Goal: Task Accomplishment & Management: Manage account settings

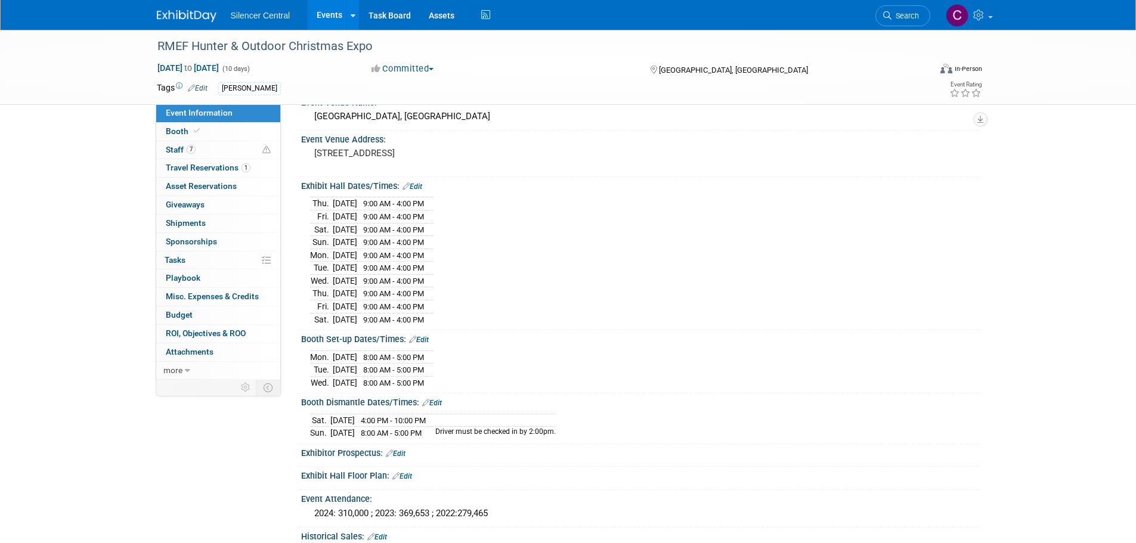
scroll to position [60, 0]
drag, startPoint x: 183, startPoint y: 16, endPoint x: 207, endPoint y: 66, distance: 55.7
click at [183, 16] on img at bounding box center [187, 16] width 60 height 12
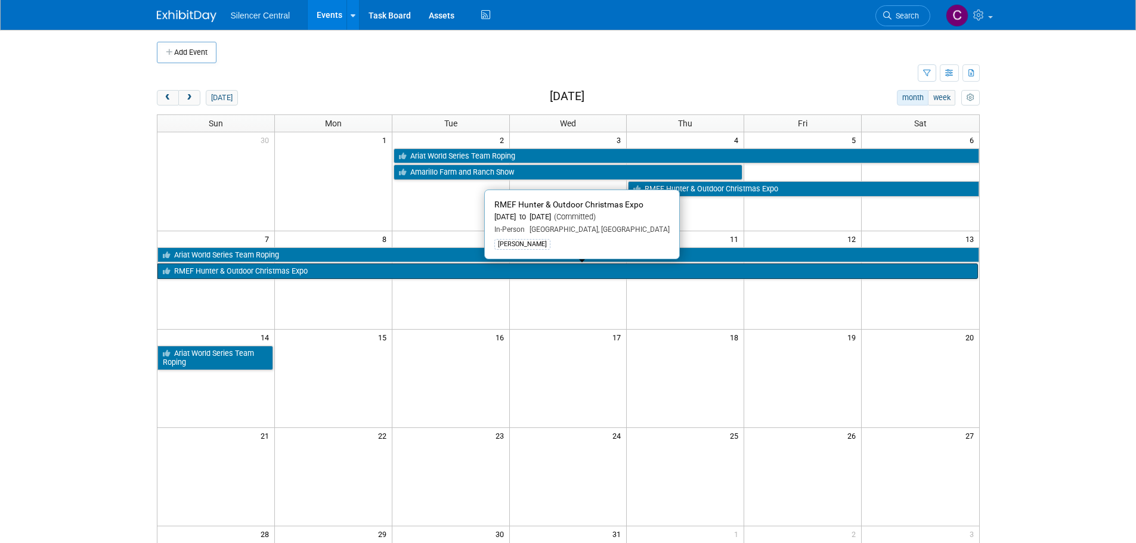
click at [275, 272] on link "RMEF Hunter & Outdoor Christmas Expo" at bounding box center [567, 270] width 820 height 15
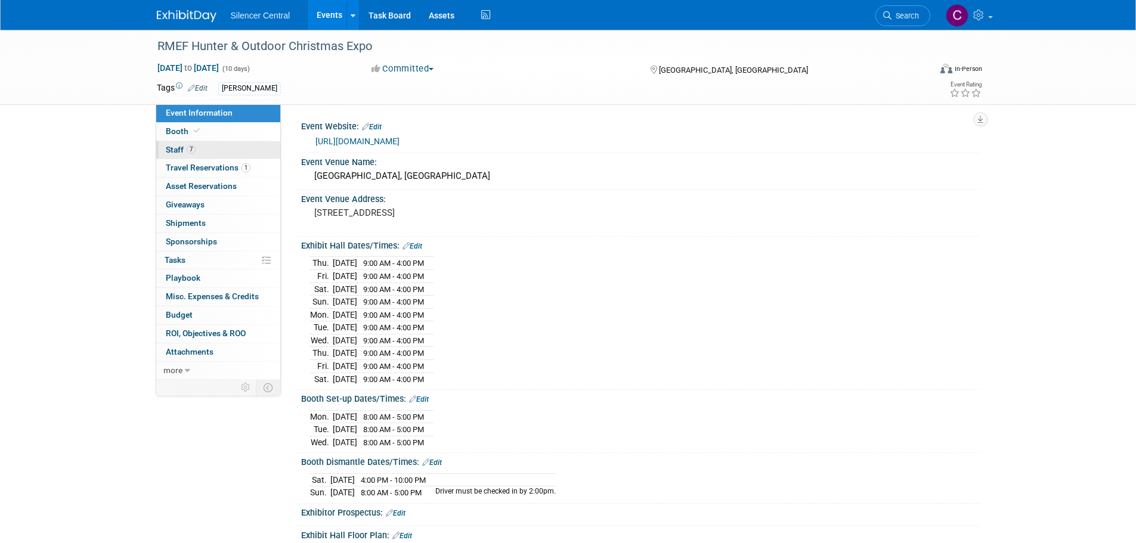
click at [203, 152] on link "7 Staff 7" at bounding box center [218, 150] width 124 height 18
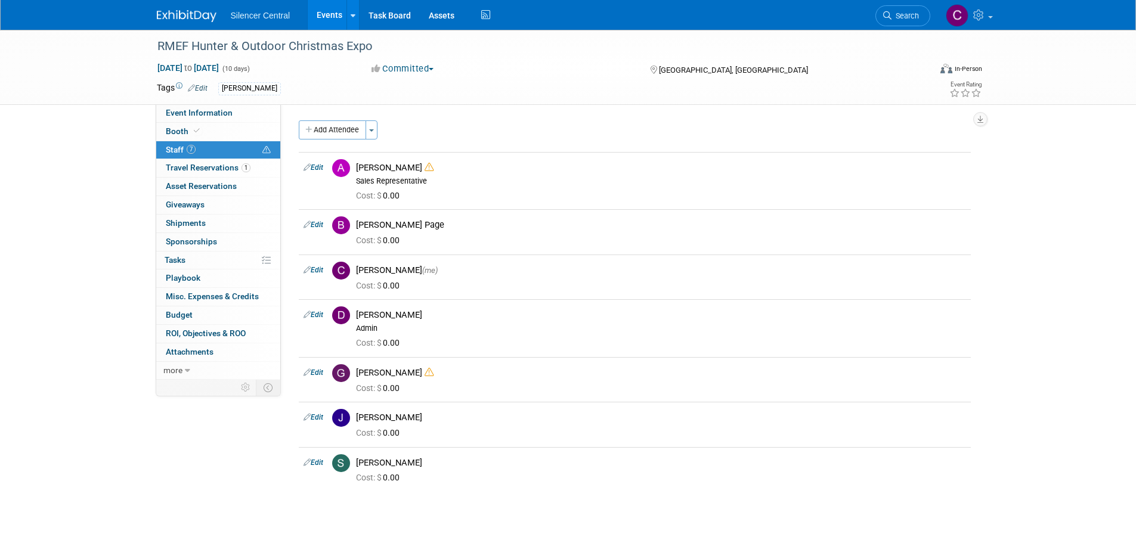
click at [164, 20] on img at bounding box center [187, 16] width 60 height 12
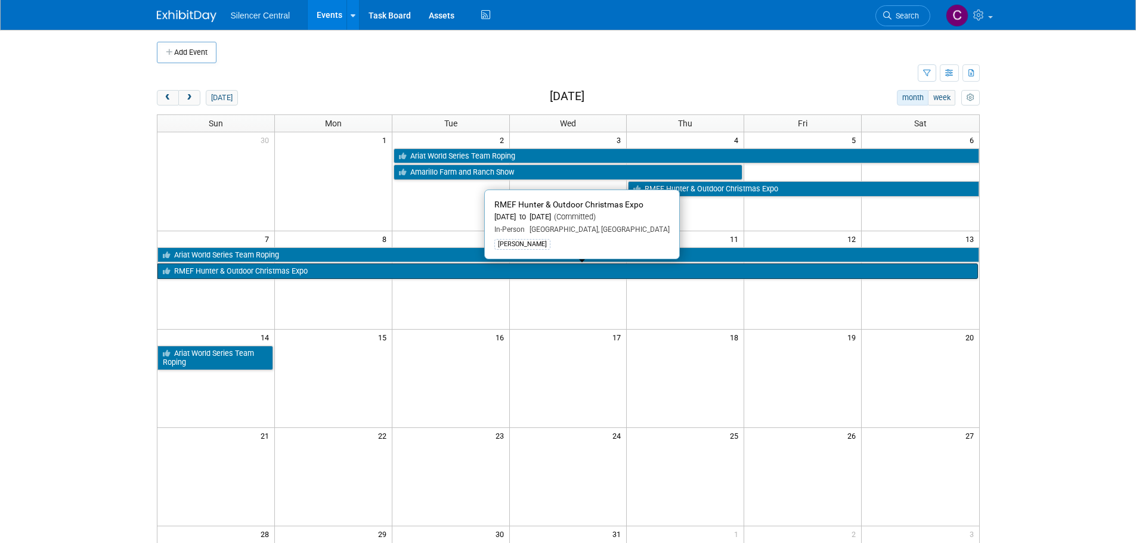
click at [308, 274] on link "RMEF Hunter & Outdoor Christmas Expo" at bounding box center [567, 270] width 820 height 15
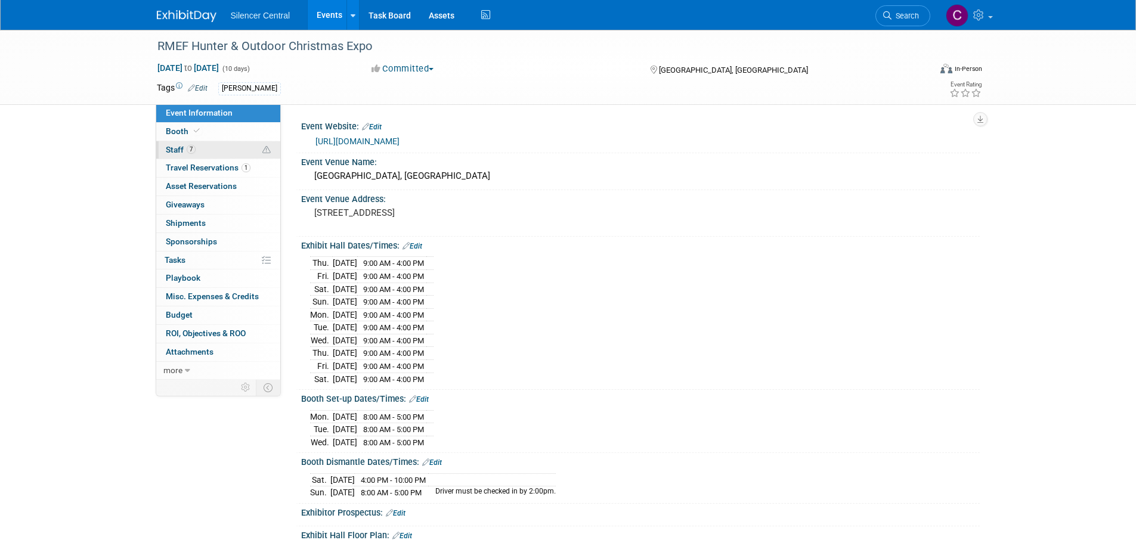
click at [209, 153] on link "7 Staff 7" at bounding box center [218, 150] width 124 height 18
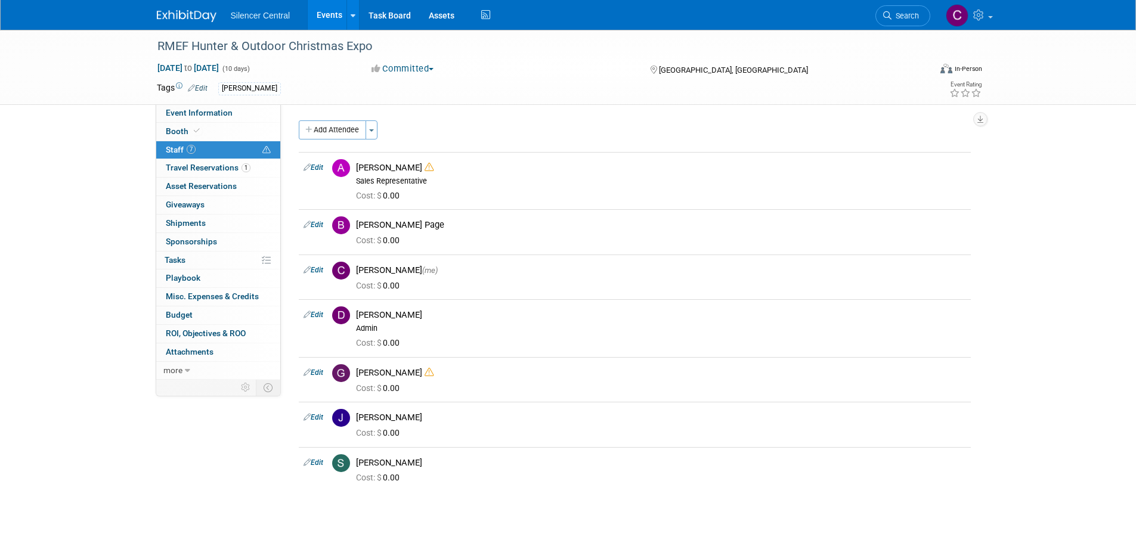
click at [170, 23] on div "Silencer Central Events Add Event Bulk Upload Events Shareable Event Boards Rec…" at bounding box center [568, 15] width 823 height 30
click at [174, 16] on img at bounding box center [187, 16] width 60 height 12
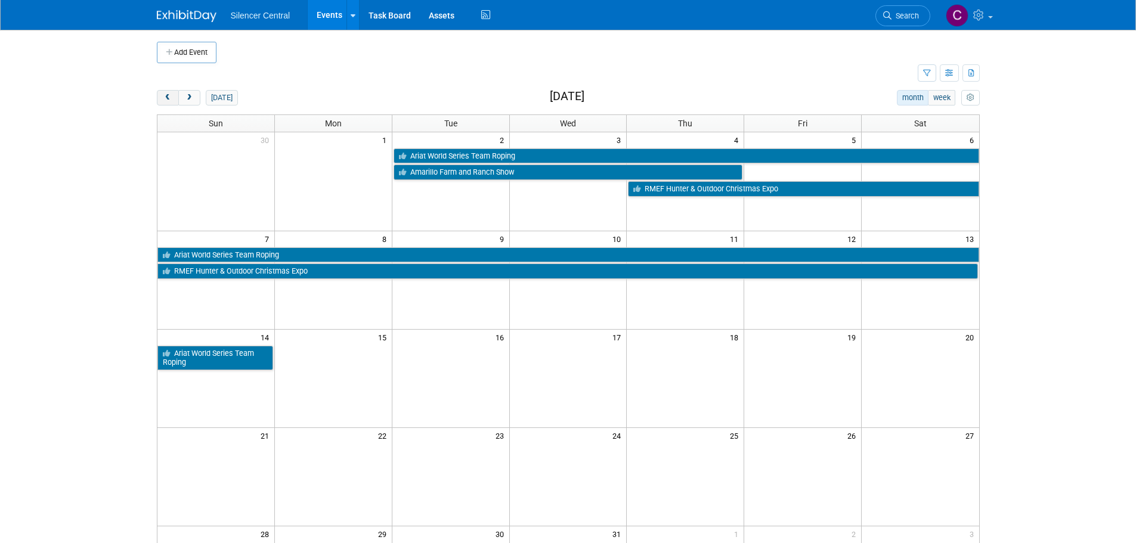
click at [163, 103] on button "prev" at bounding box center [168, 97] width 22 height 15
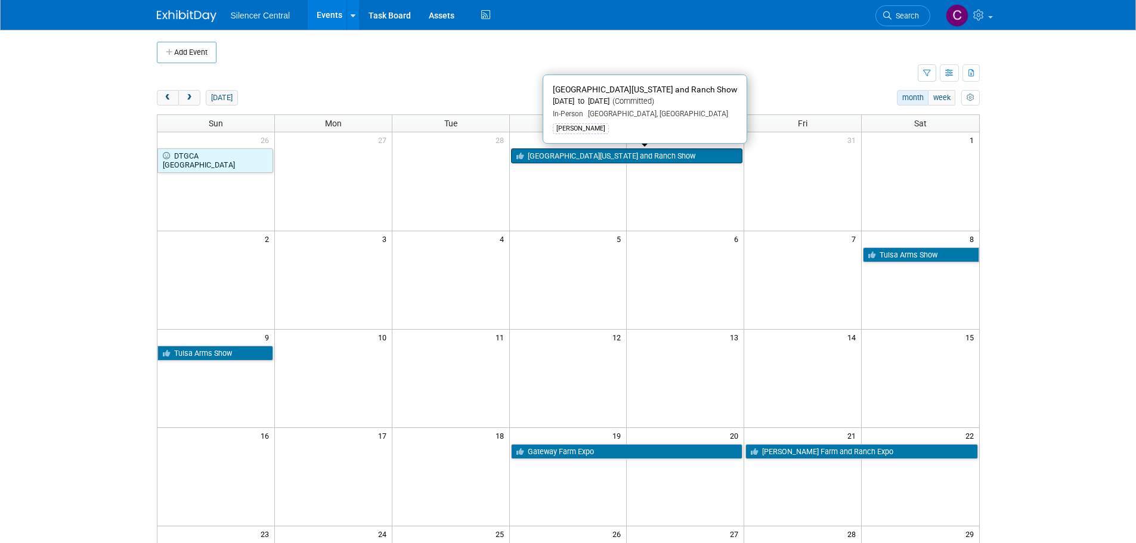
click at [634, 160] on link "[GEOGRAPHIC_DATA][US_STATE] and Ranch Show" at bounding box center [627, 155] width 232 height 15
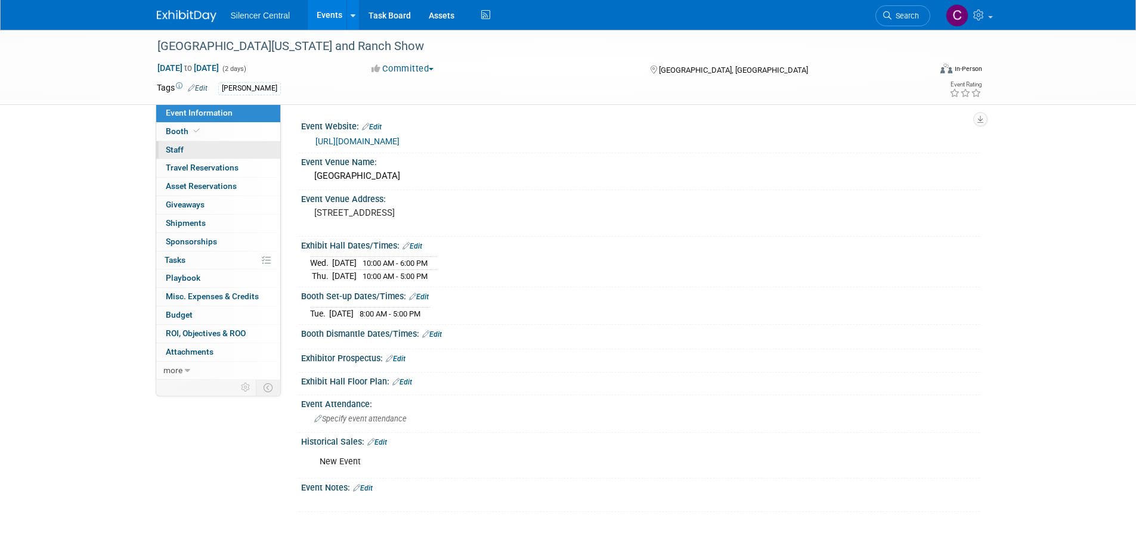
click at [191, 157] on link "0 Staff 0" at bounding box center [218, 150] width 124 height 18
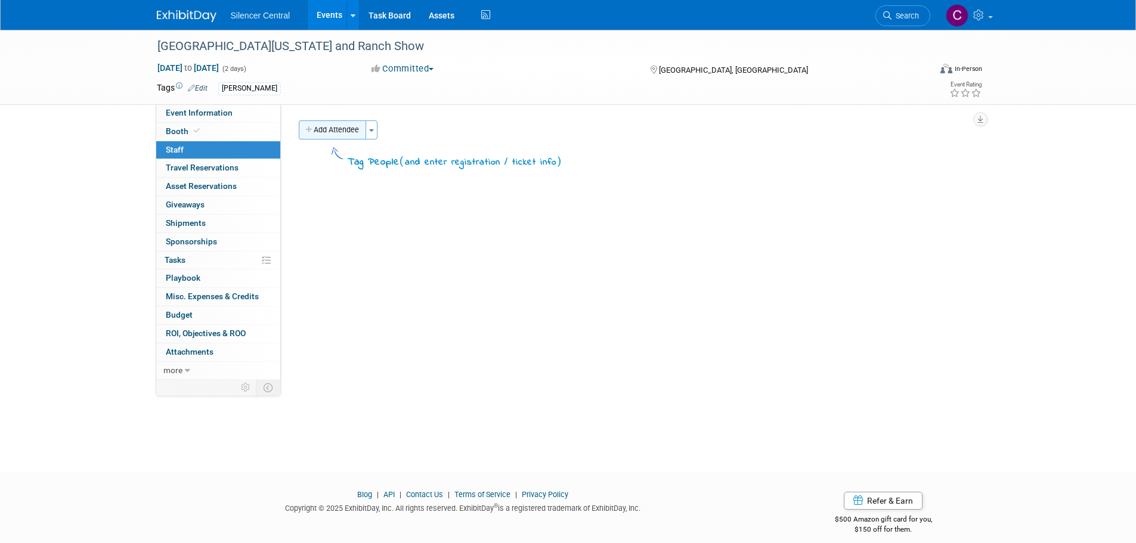
click at [339, 136] on button "Add Attendee" at bounding box center [332, 129] width 67 height 19
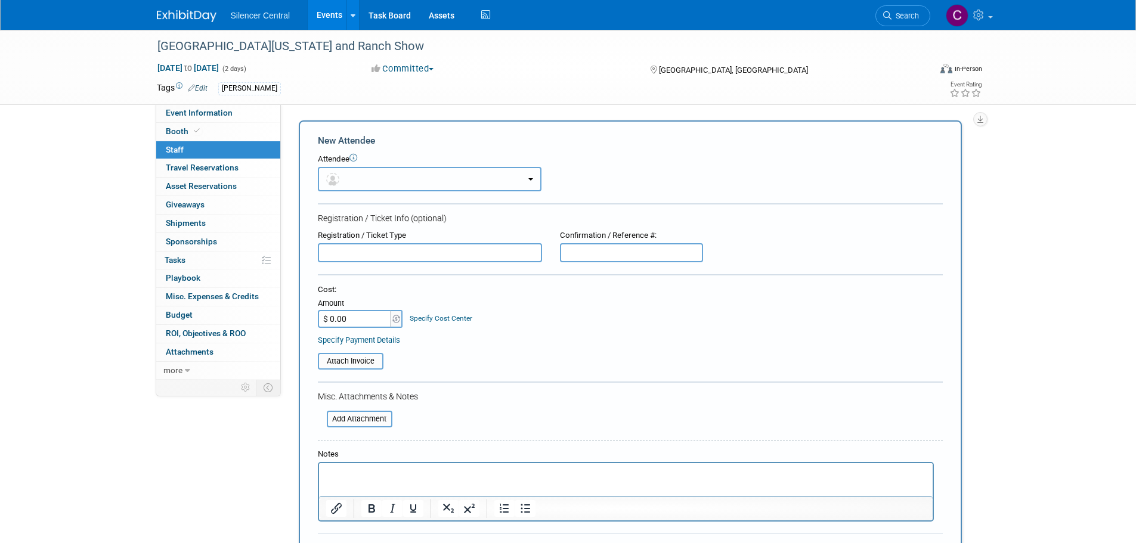
click at [374, 176] on button "button" at bounding box center [430, 179] width 224 height 24
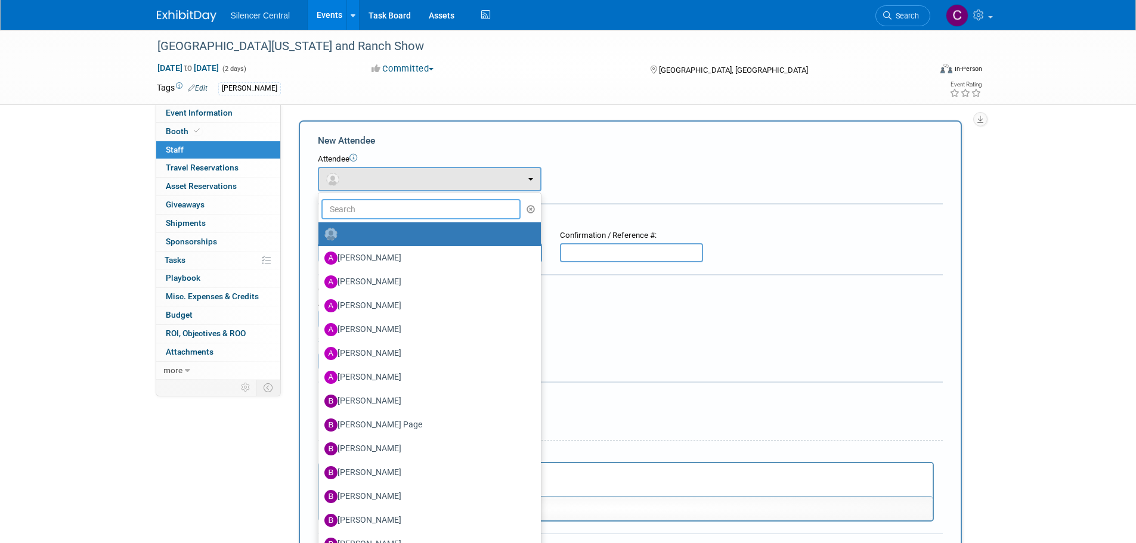
click at [388, 202] on input "text" at bounding box center [421, 209] width 200 height 20
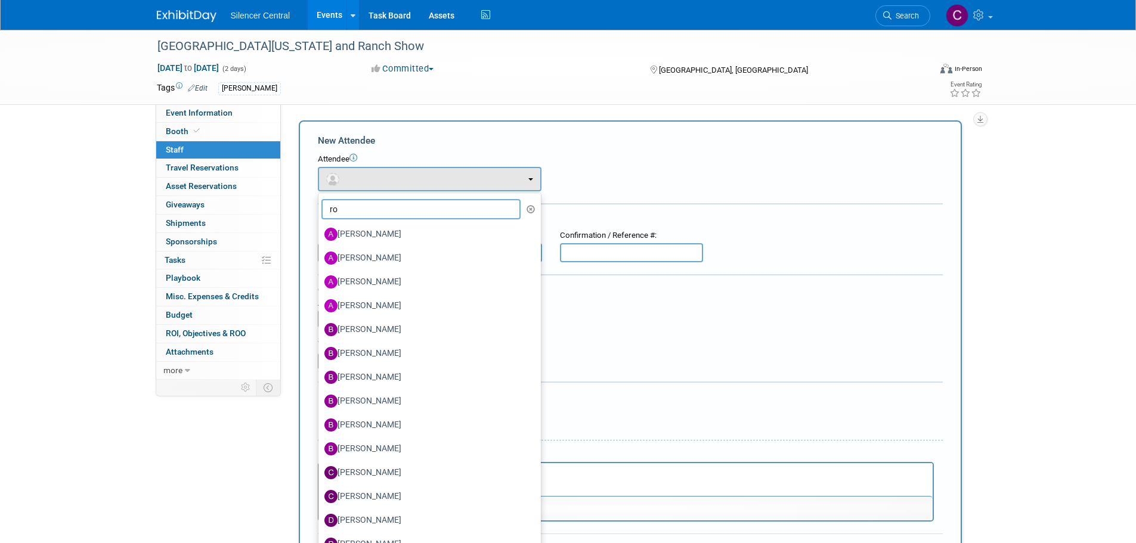
type input "rob"
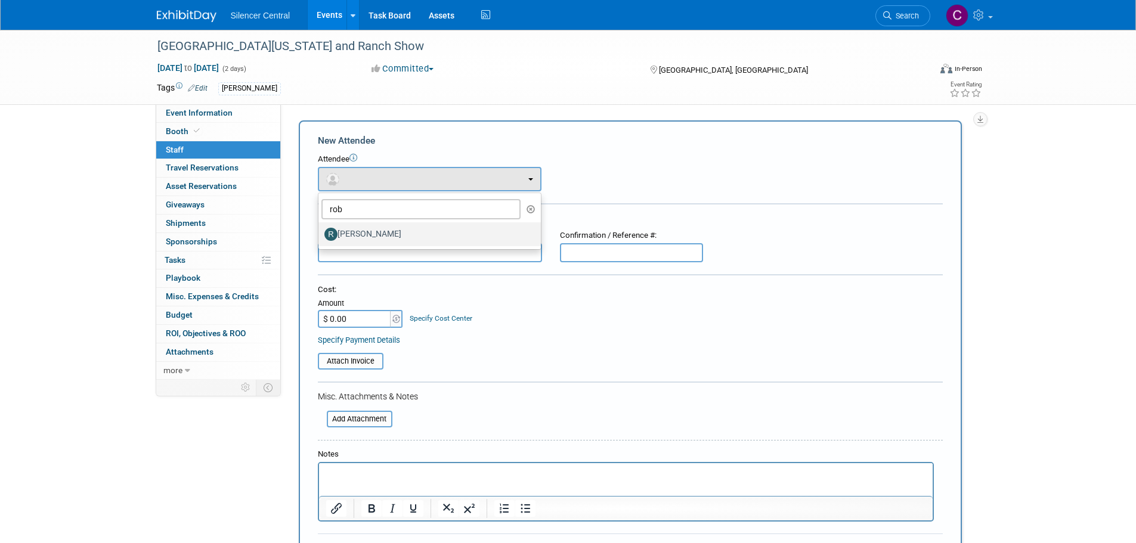
click at [404, 237] on label "[PERSON_NAME]" at bounding box center [426, 234] width 204 height 19
click at [320, 237] on input "[PERSON_NAME]" at bounding box center [316, 233] width 8 height 8
select select "cce7f612-edf5-4c25-885d-69abf7679705"
select select "4"
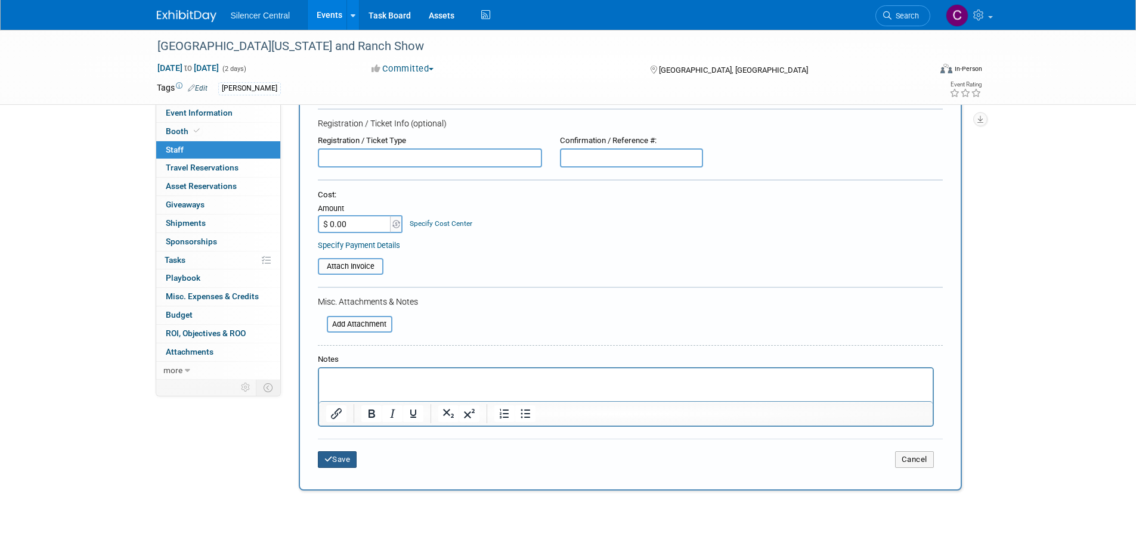
scroll to position [222, 0]
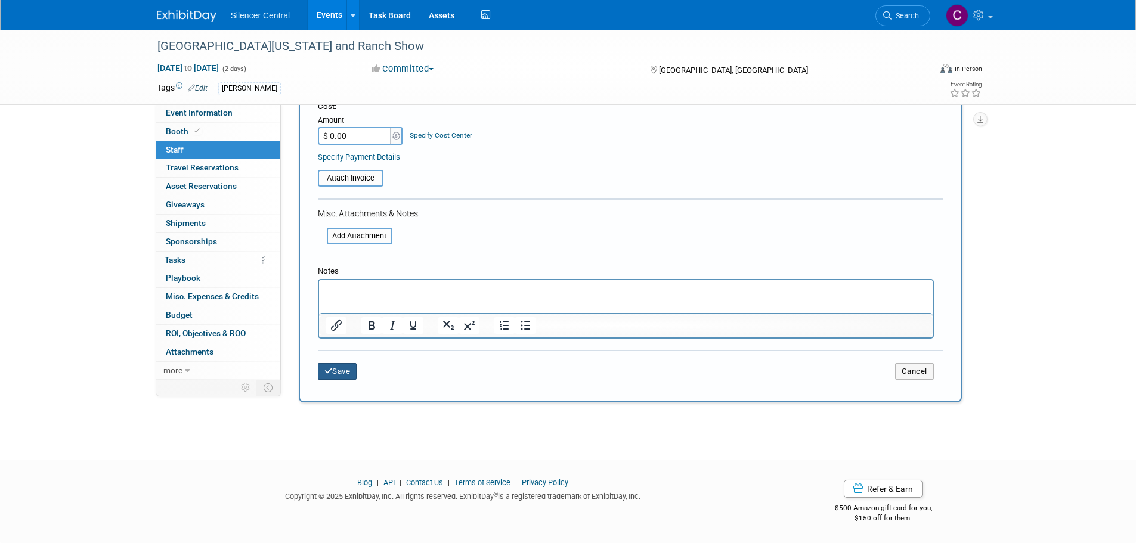
click at [340, 372] on button "Save" at bounding box center [337, 371] width 39 height 17
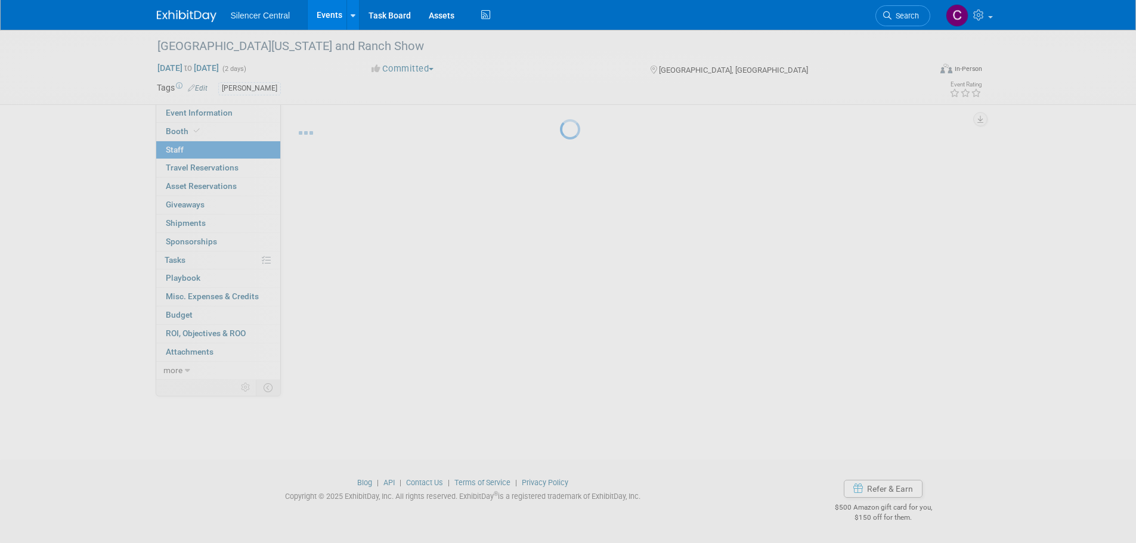
scroll to position [12, 0]
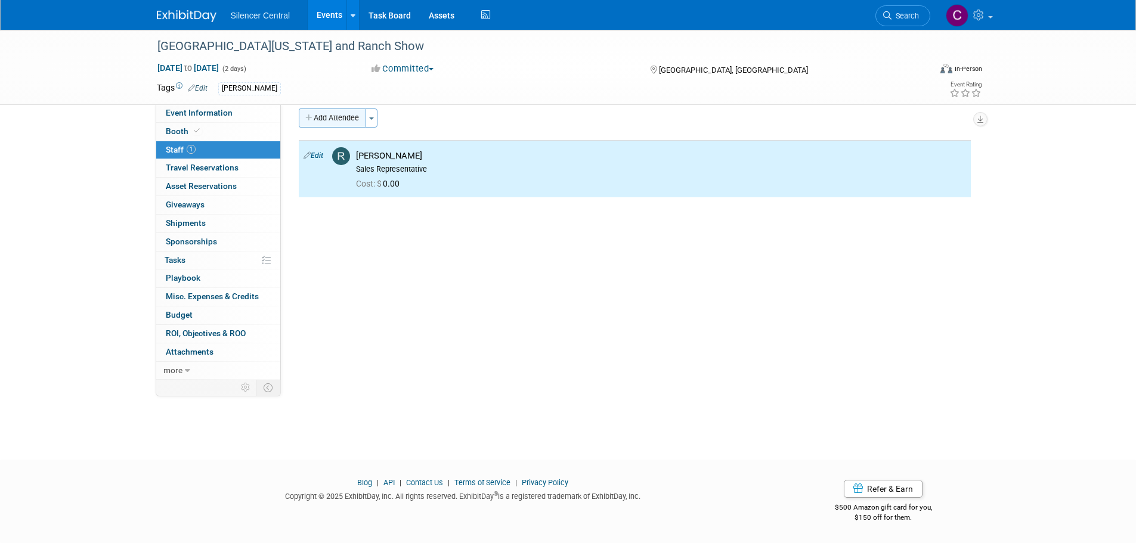
click at [331, 113] on button "Add Attendee" at bounding box center [332, 117] width 67 height 19
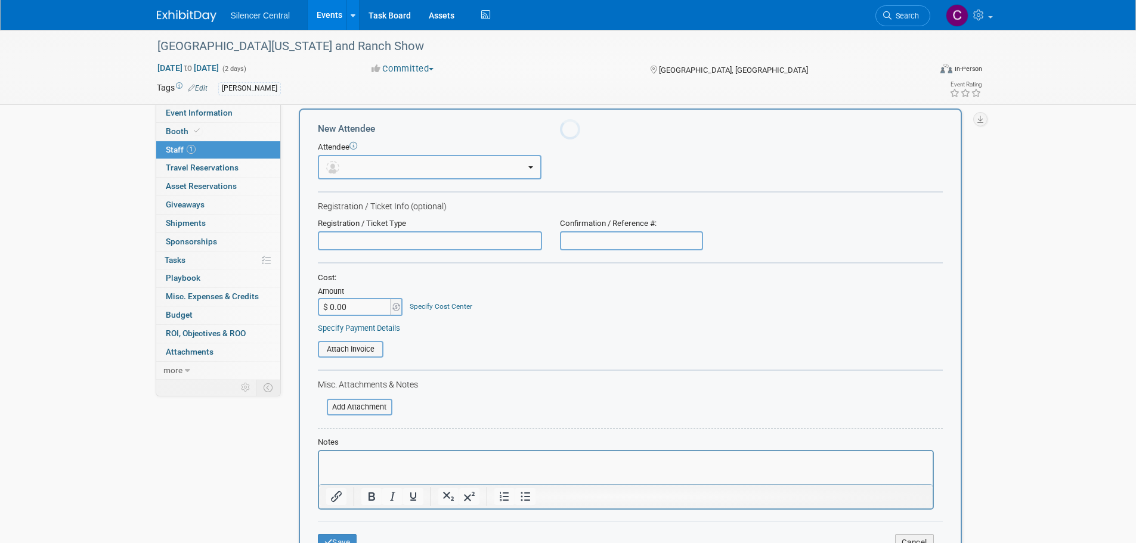
scroll to position [0, 0]
click at [408, 170] on button "button" at bounding box center [430, 167] width 224 height 24
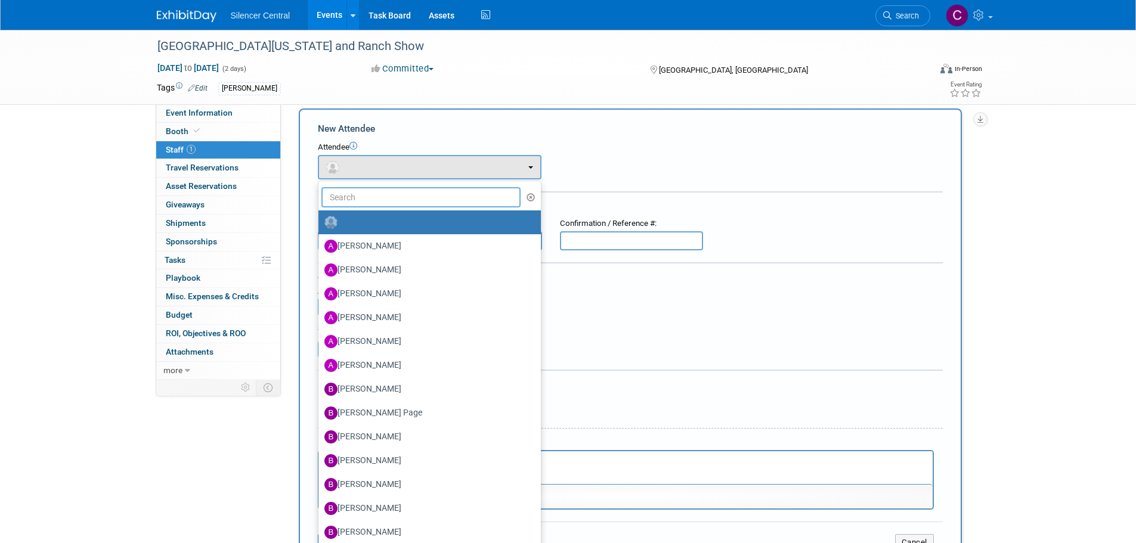
click at [405, 206] on input "text" at bounding box center [421, 197] width 200 height 20
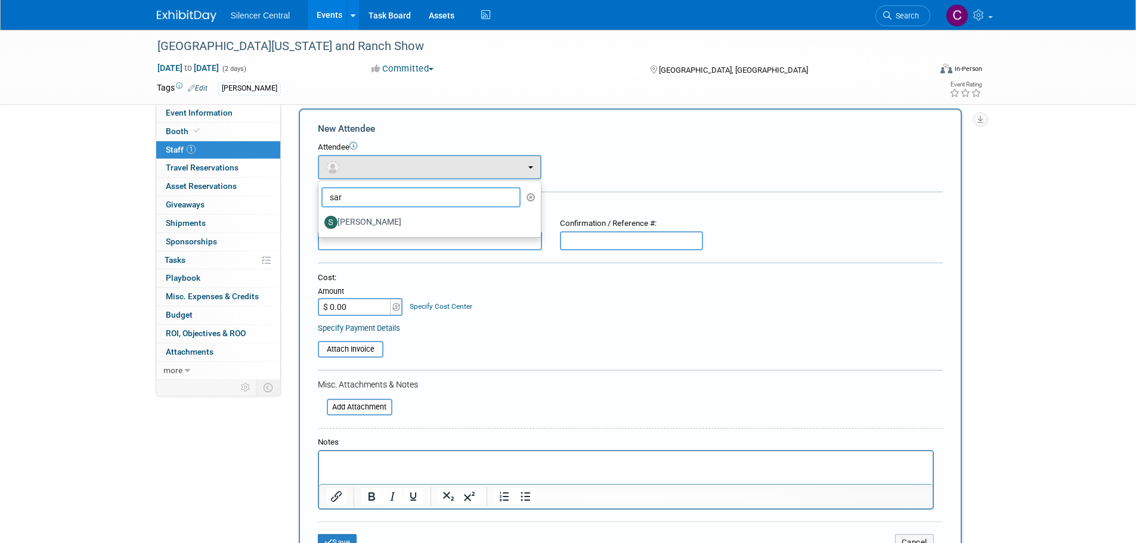
type input "sar"
click at [407, 216] on label "Sarah Young" at bounding box center [426, 222] width 204 height 19
click at [320, 217] on input "Sarah Young" at bounding box center [316, 221] width 8 height 8
select select "546d4a14-d393-4270-ad9d-61179e67ebe5"
select select "1"
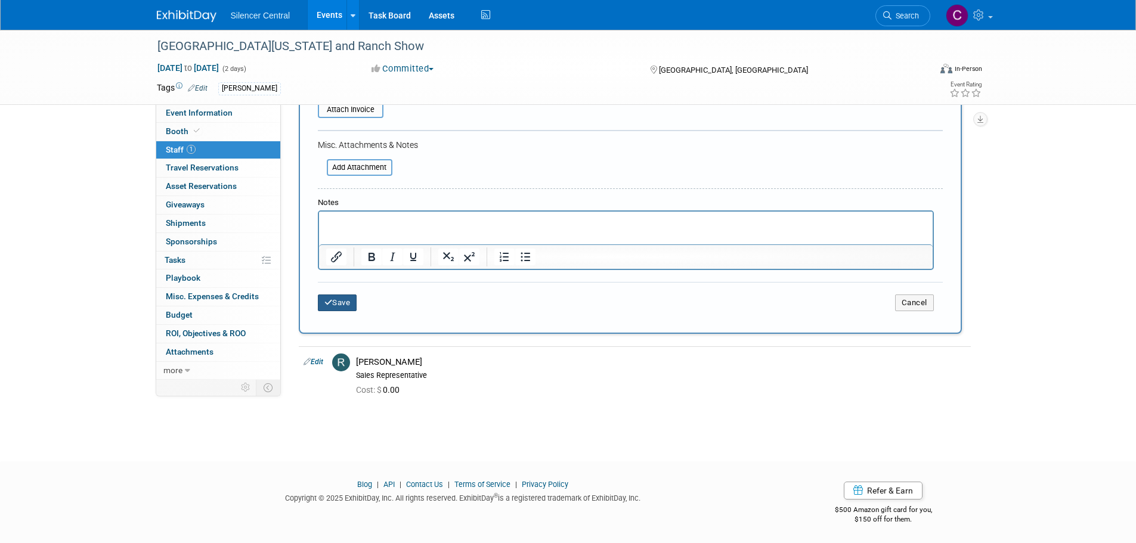
scroll to position [292, 0]
click at [339, 300] on button "Save" at bounding box center [337, 301] width 39 height 17
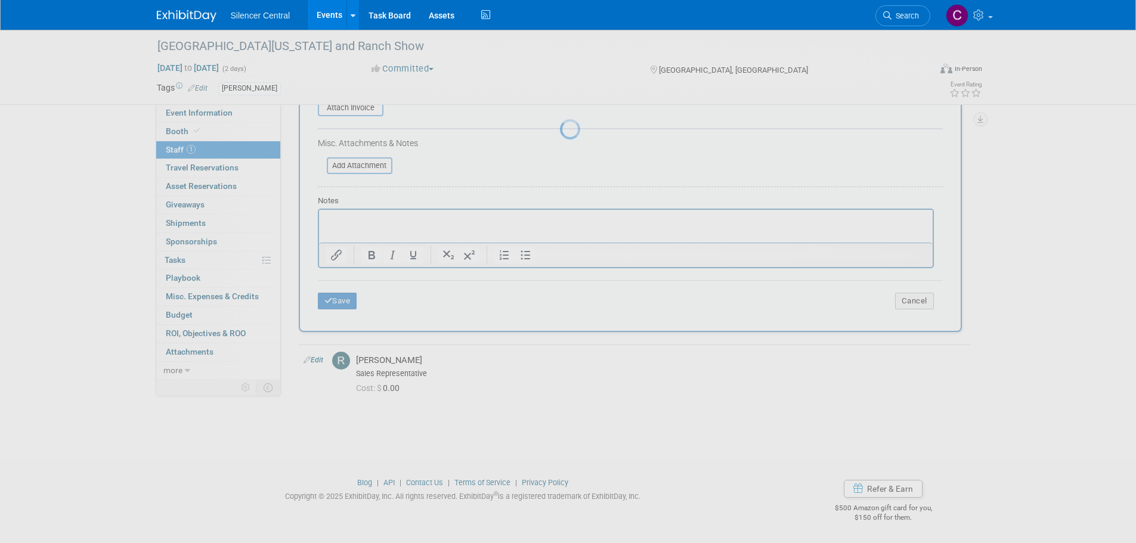
scroll to position [12, 0]
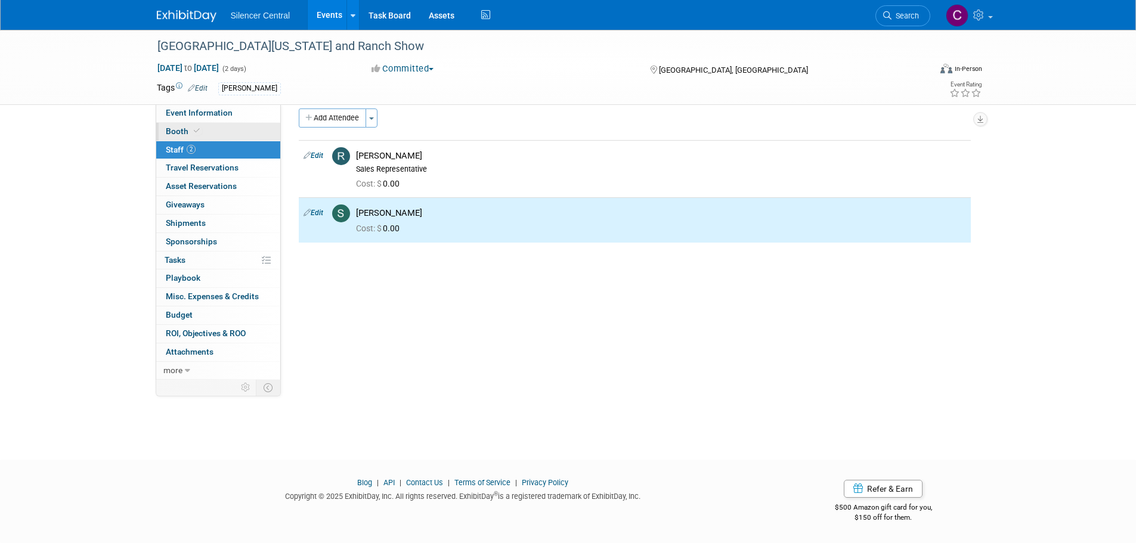
click at [191, 132] on span at bounding box center [196, 130] width 11 height 9
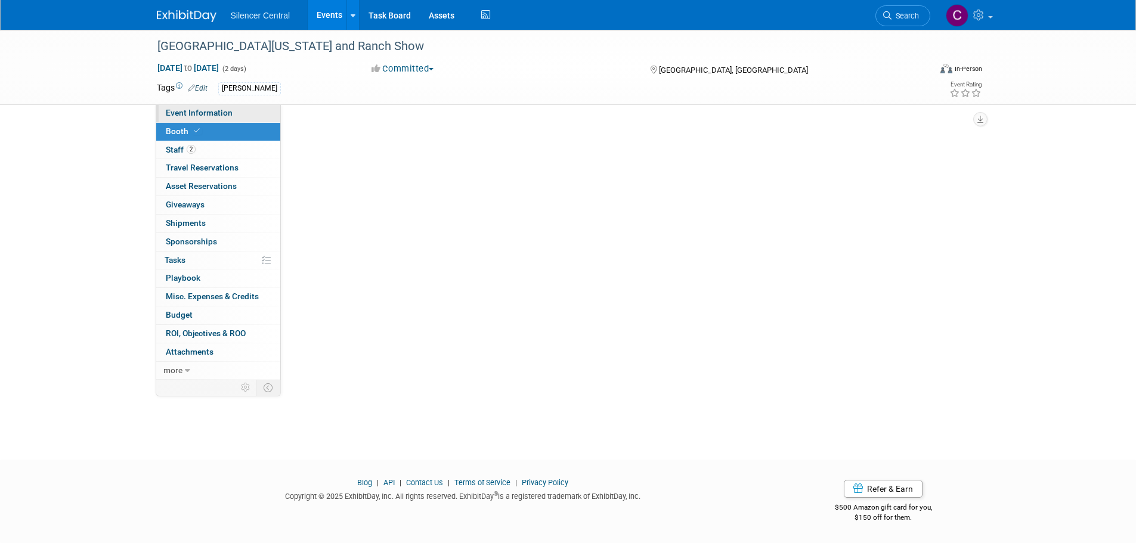
scroll to position [0, 0]
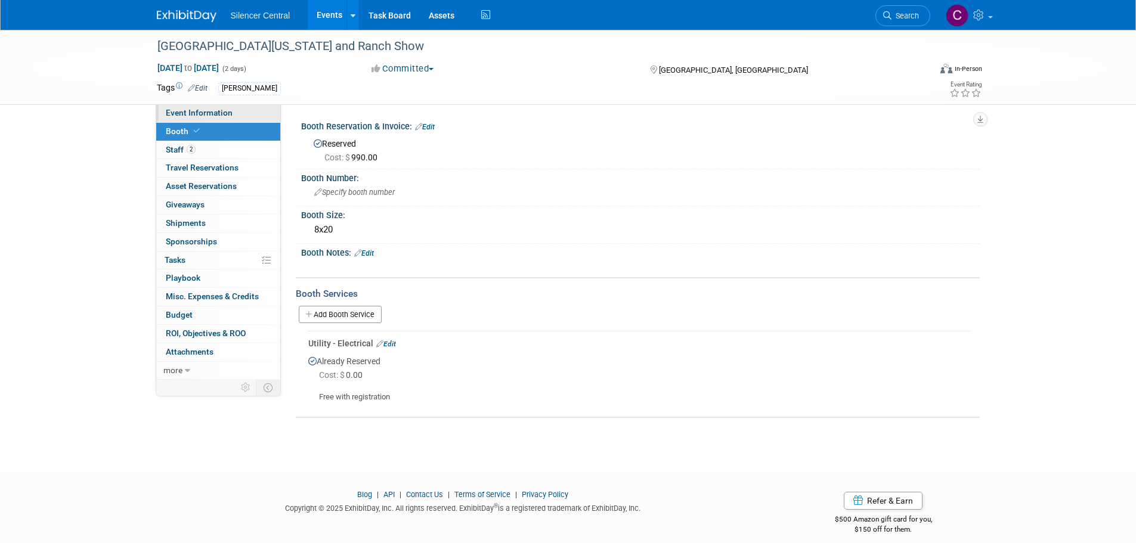
click at [200, 112] on span "Event Information" at bounding box center [199, 113] width 67 height 10
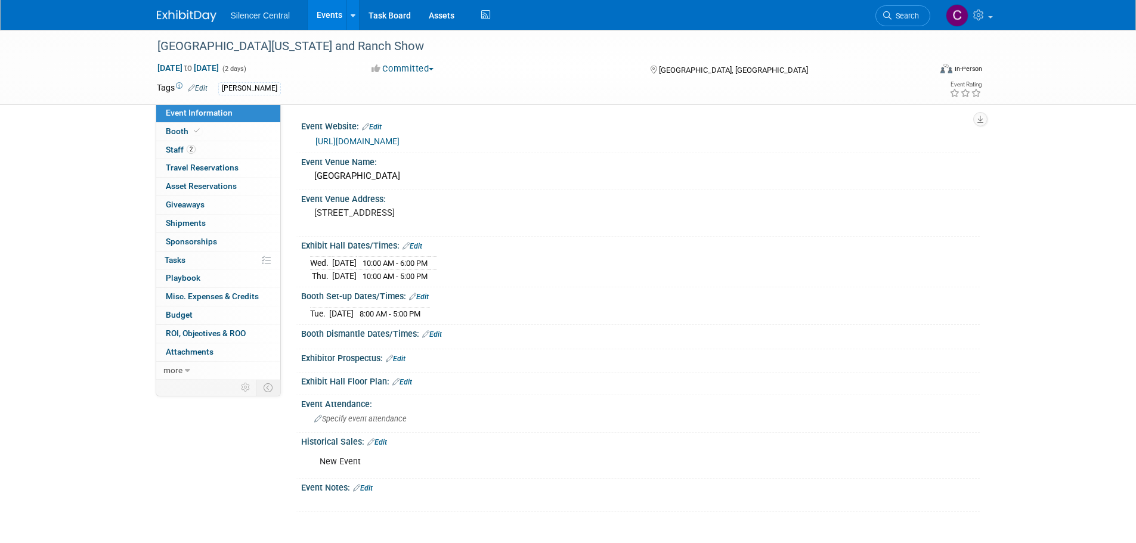
click at [185, 23] on div "Silencer Central Events Add Event Bulk Upload Events Shareable Event Boards Rec…" at bounding box center [568, 15] width 823 height 30
click at [187, 18] on img at bounding box center [187, 16] width 60 height 12
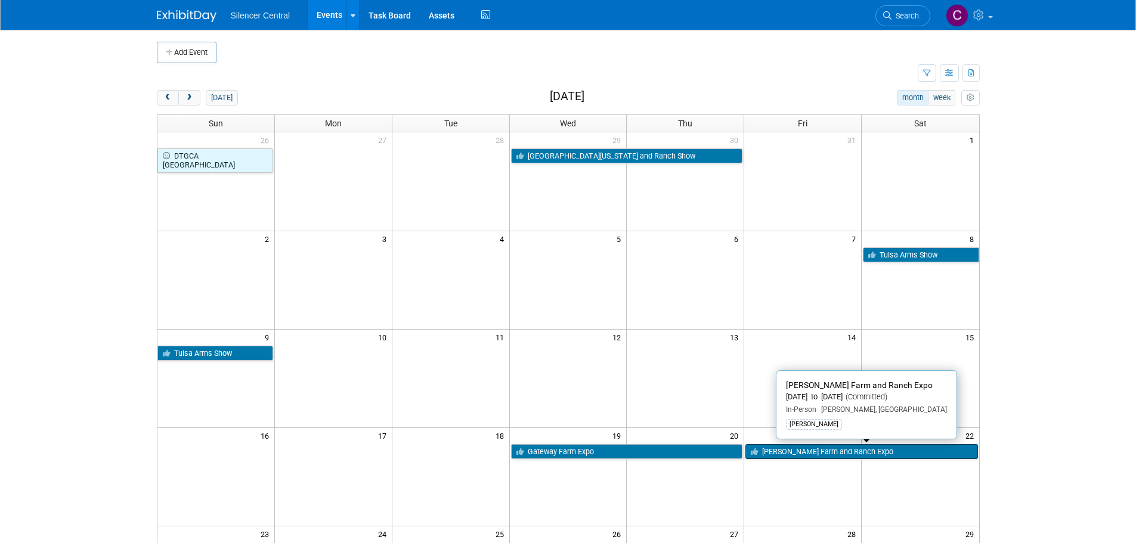
click at [819, 448] on link "[PERSON_NAME] Farm and Ranch Expo" at bounding box center [861, 451] width 232 height 15
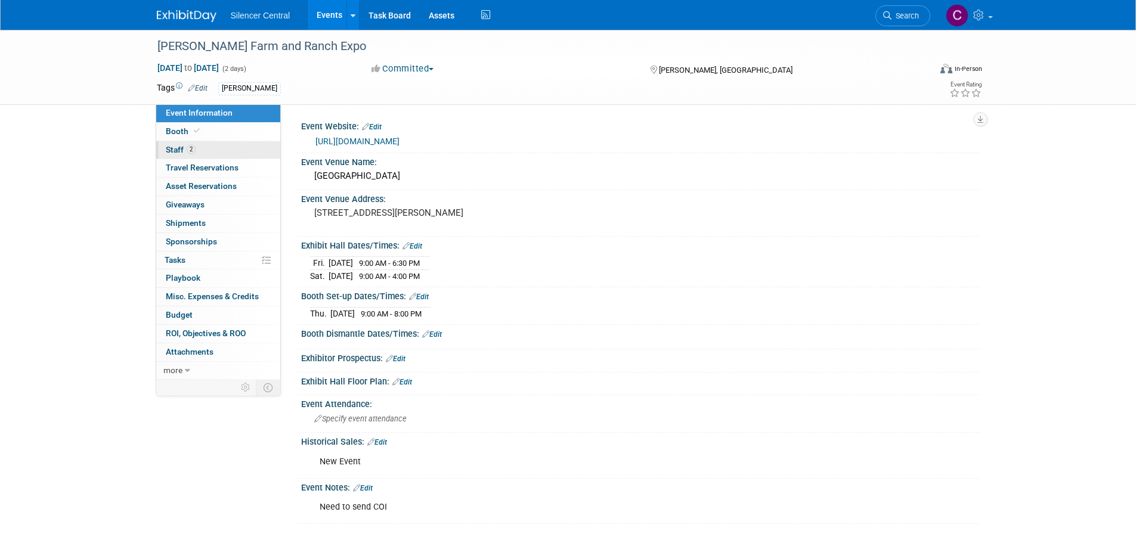
click at [215, 154] on link "2 Staff 2" at bounding box center [218, 150] width 124 height 18
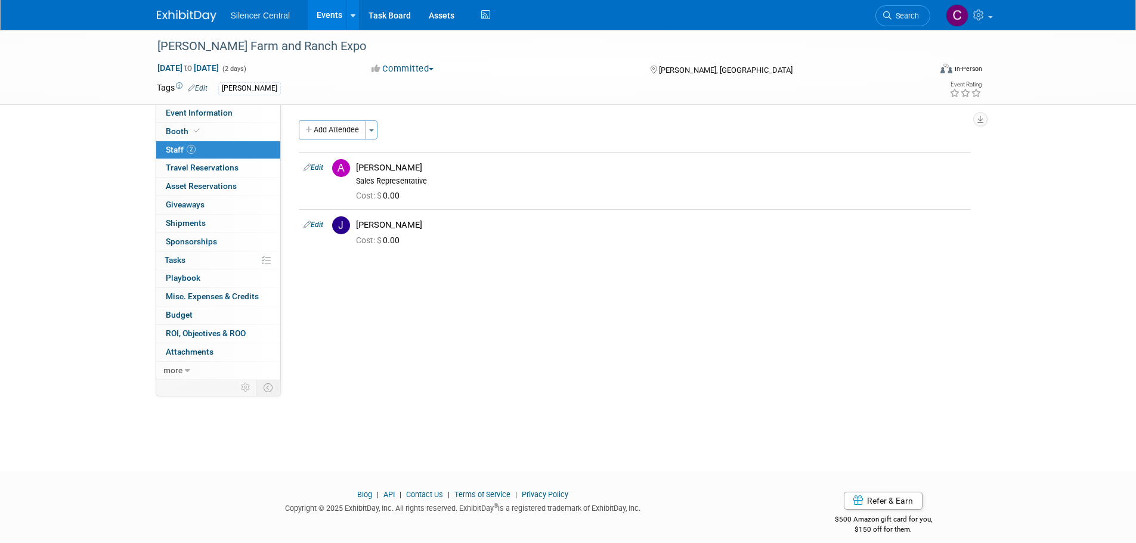
click at [187, 18] on img at bounding box center [187, 16] width 60 height 12
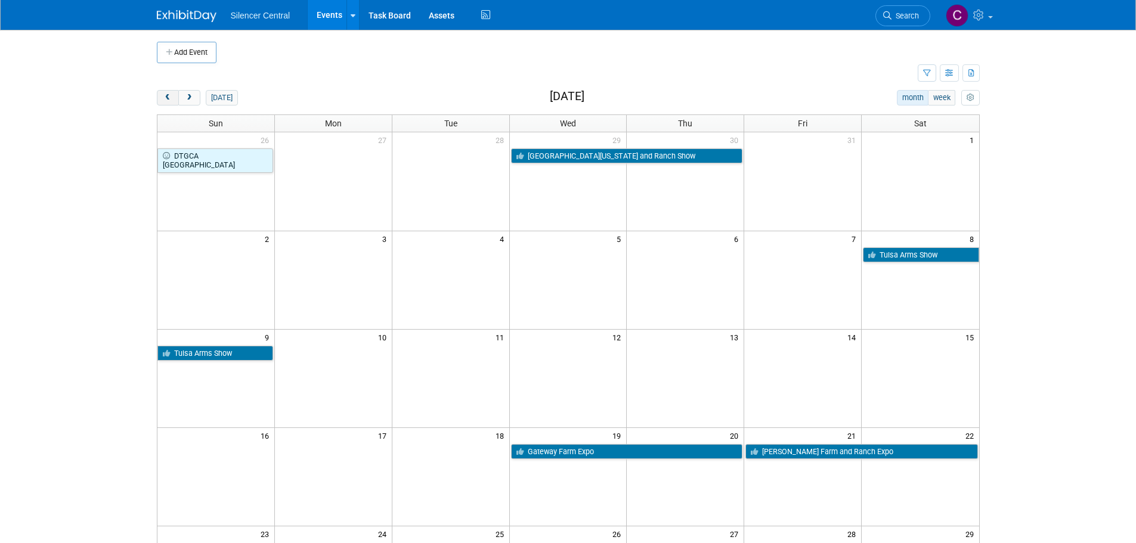
click at [170, 91] on button "prev" at bounding box center [168, 97] width 22 height 15
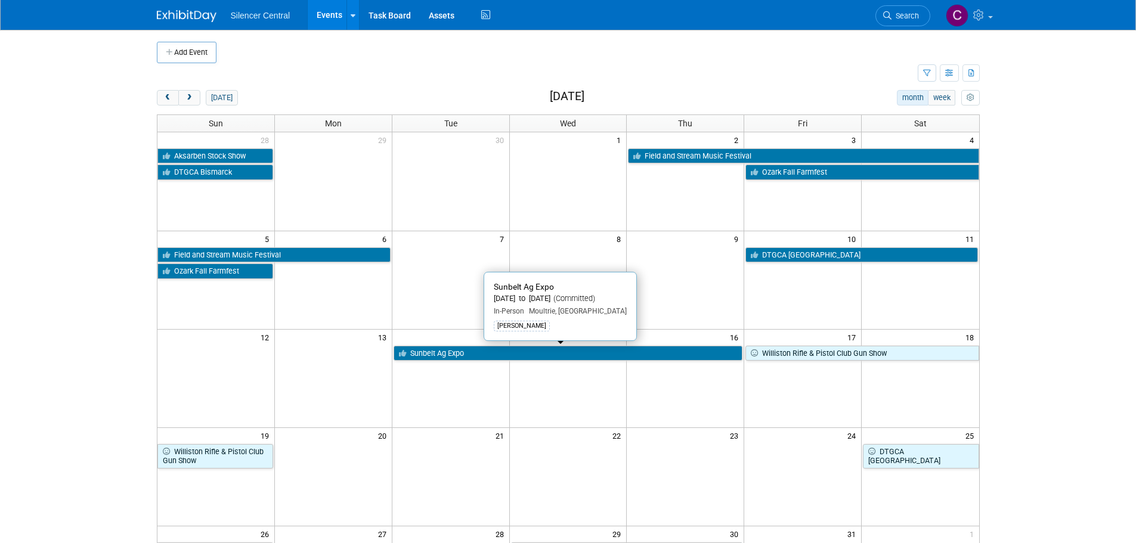
click at [500, 352] on link "Sunbelt Ag Expo" at bounding box center [567, 353] width 349 height 15
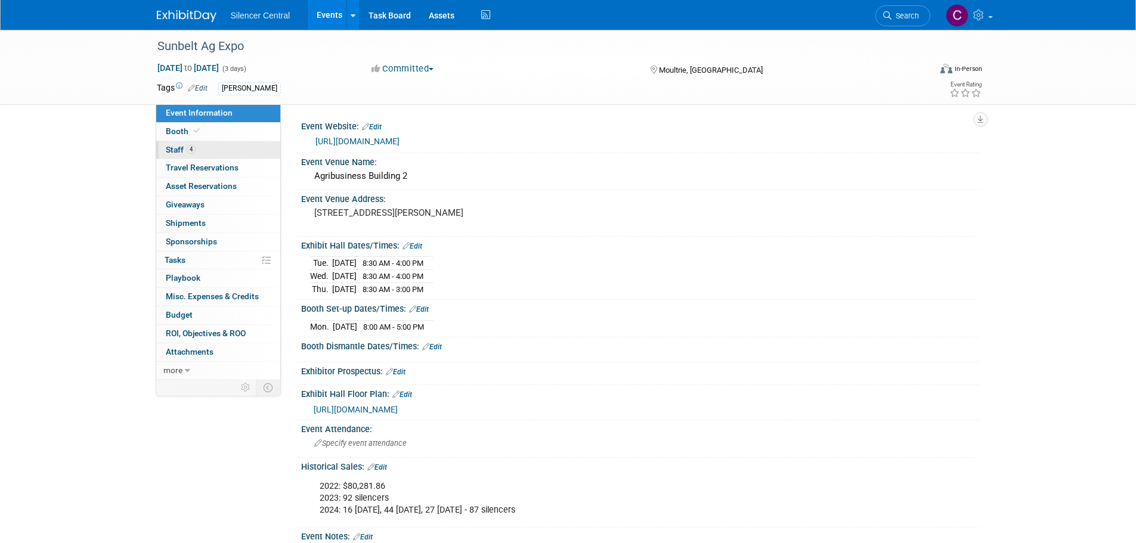
click at [222, 148] on link "4 Staff 4" at bounding box center [218, 150] width 124 height 18
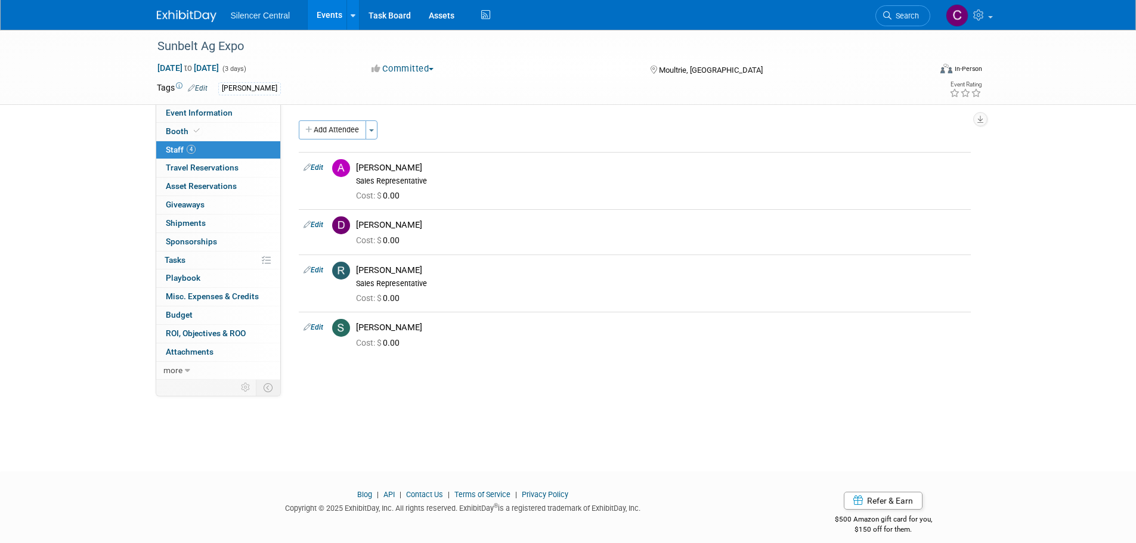
click at [191, 10] on img at bounding box center [187, 16] width 60 height 12
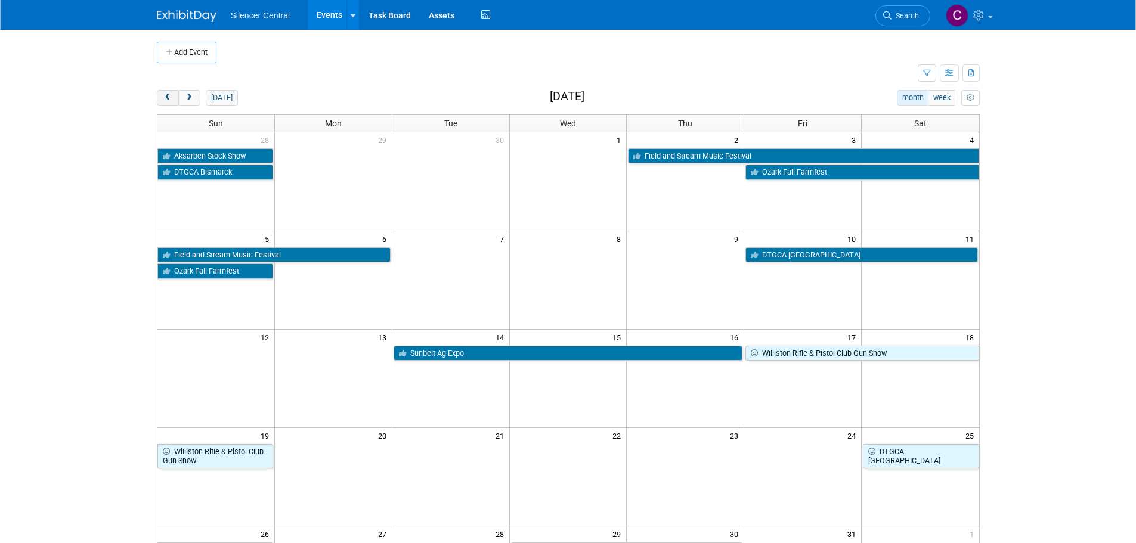
click at [157, 96] on button "prev" at bounding box center [168, 97] width 22 height 15
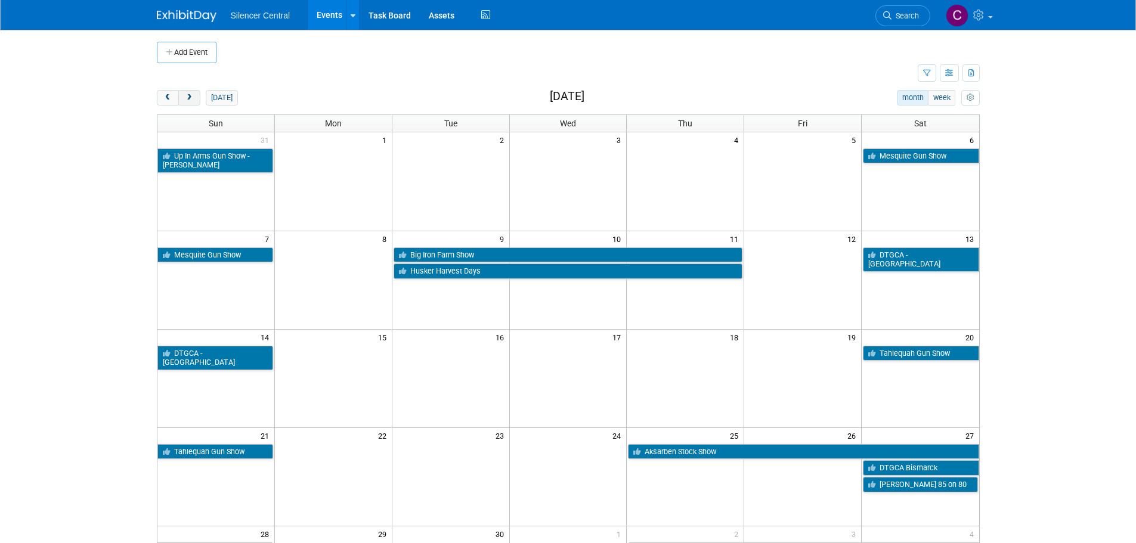
click at [194, 95] on button "next" at bounding box center [189, 97] width 22 height 15
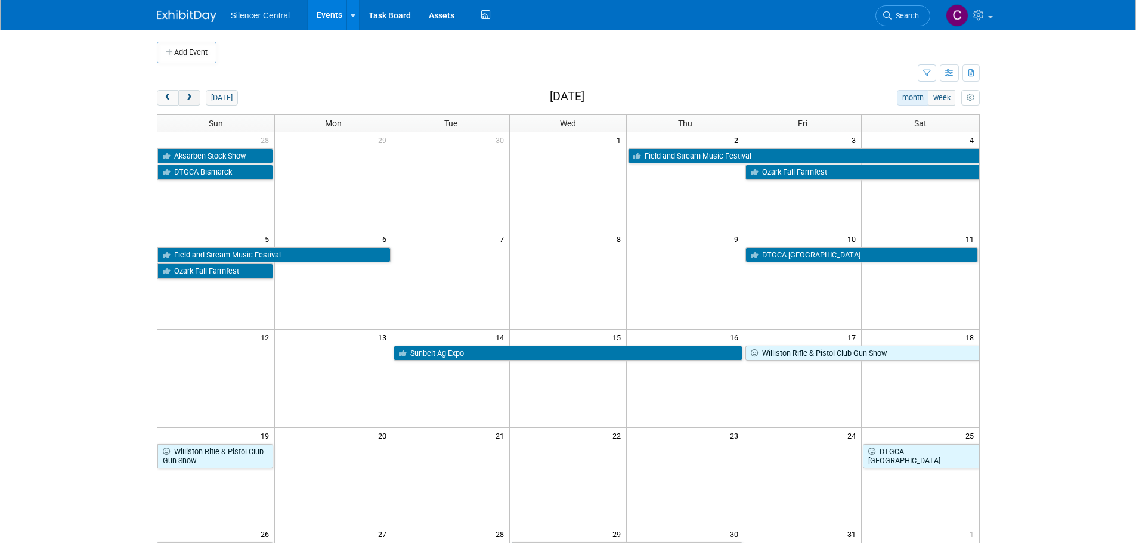
click at [194, 95] on button "next" at bounding box center [189, 97] width 22 height 15
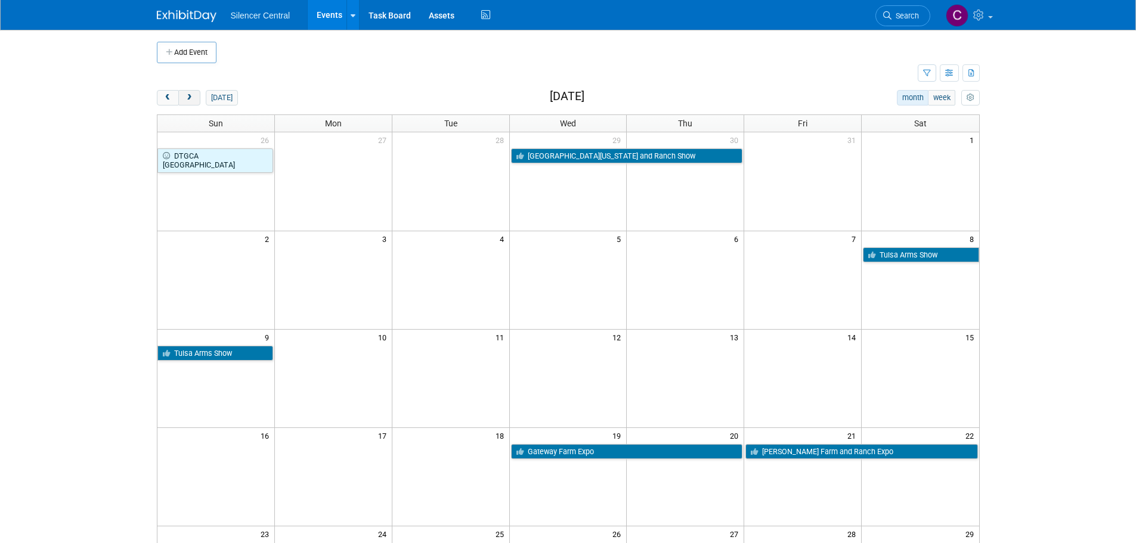
click at [194, 95] on button "next" at bounding box center [189, 97] width 22 height 15
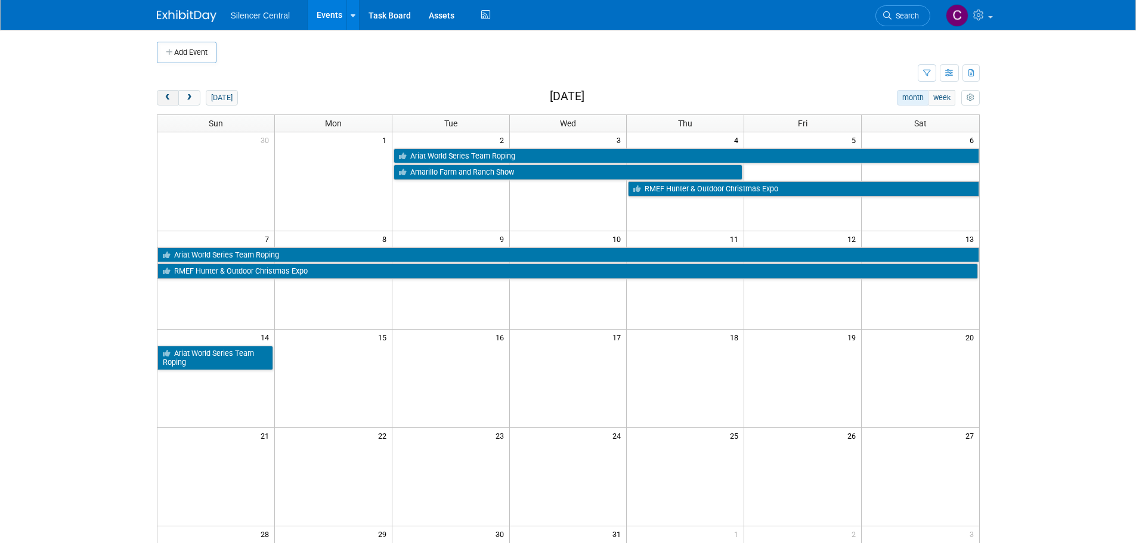
click at [165, 95] on span "prev" at bounding box center [167, 98] width 9 height 8
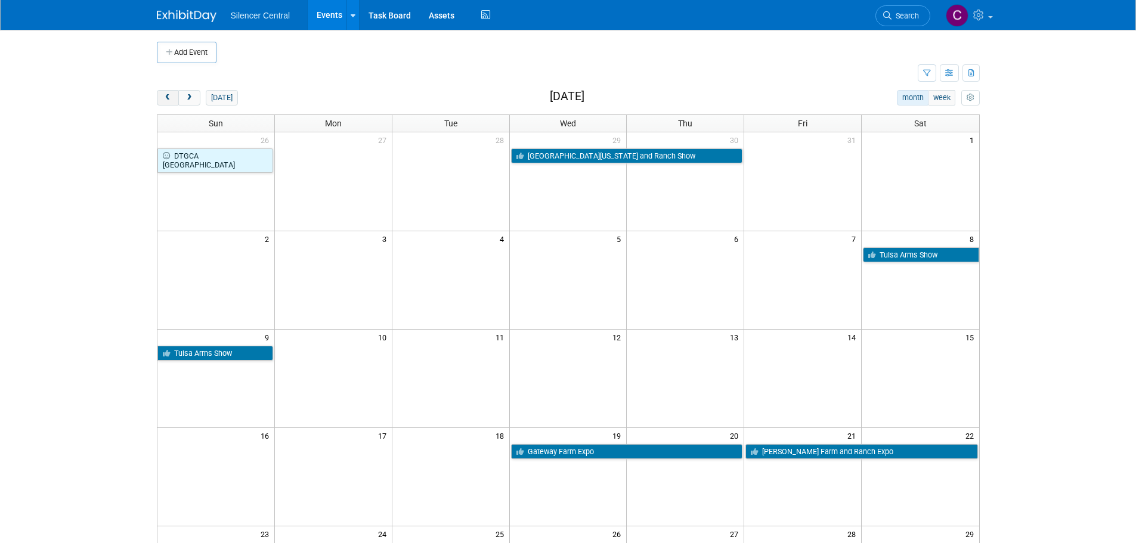
click at [165, 95] on span "prev" at bounding box center [167, 98] width 9 height 8
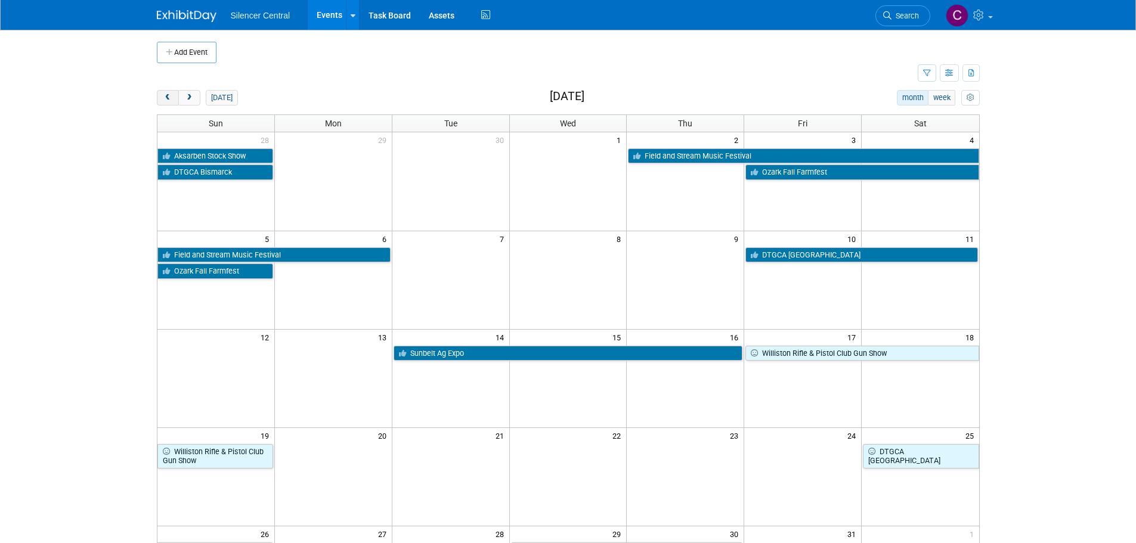
click at [165, 95] on span "prev" at bounding box center [167, 98] width 9 height 8
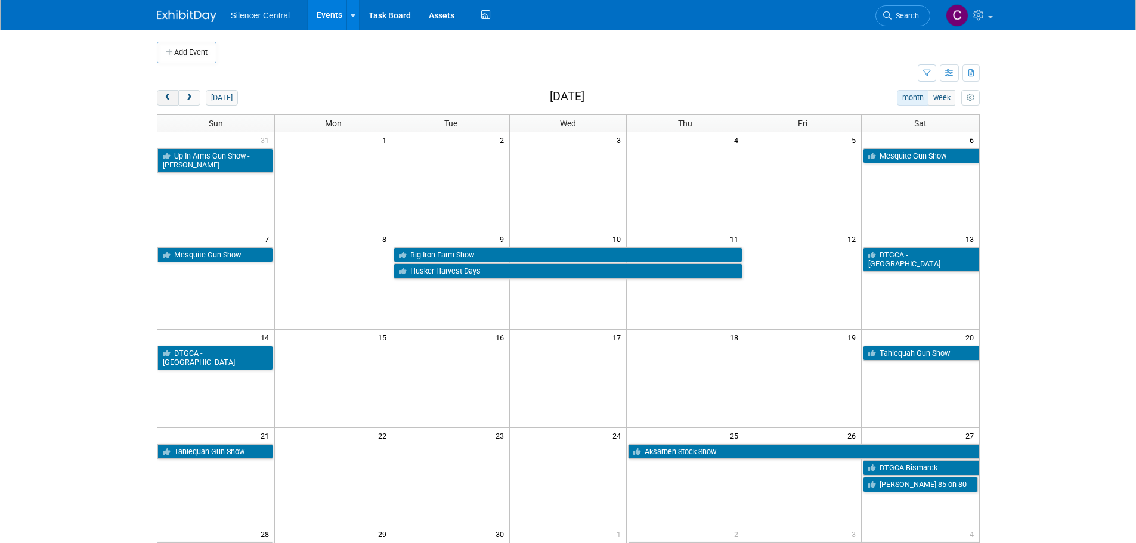
click at [169, 99] on span "prev" at bounding box center [167, 98] width 9 height 8
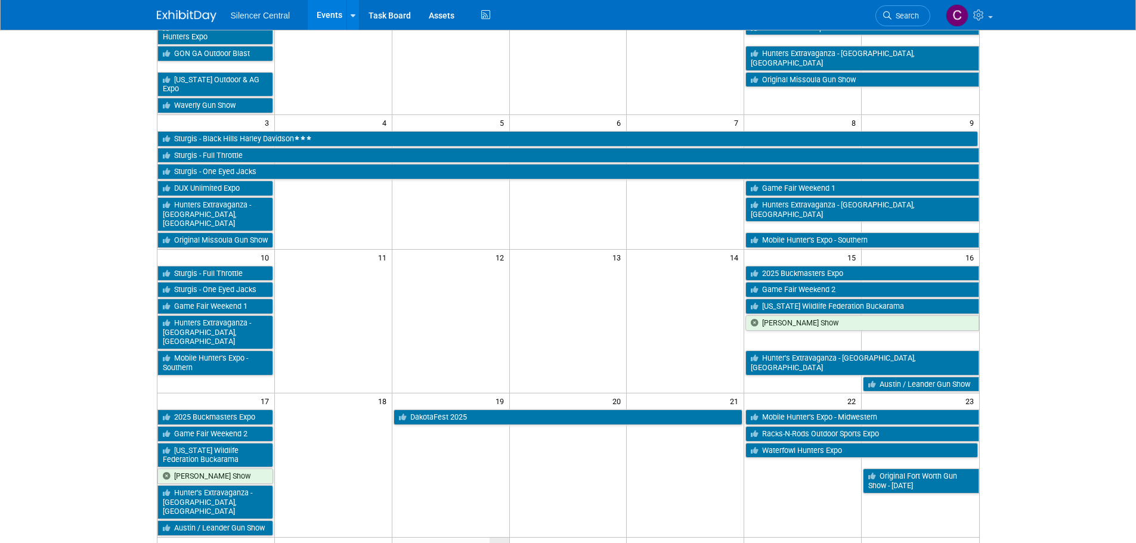
scroll to position [60, 0]
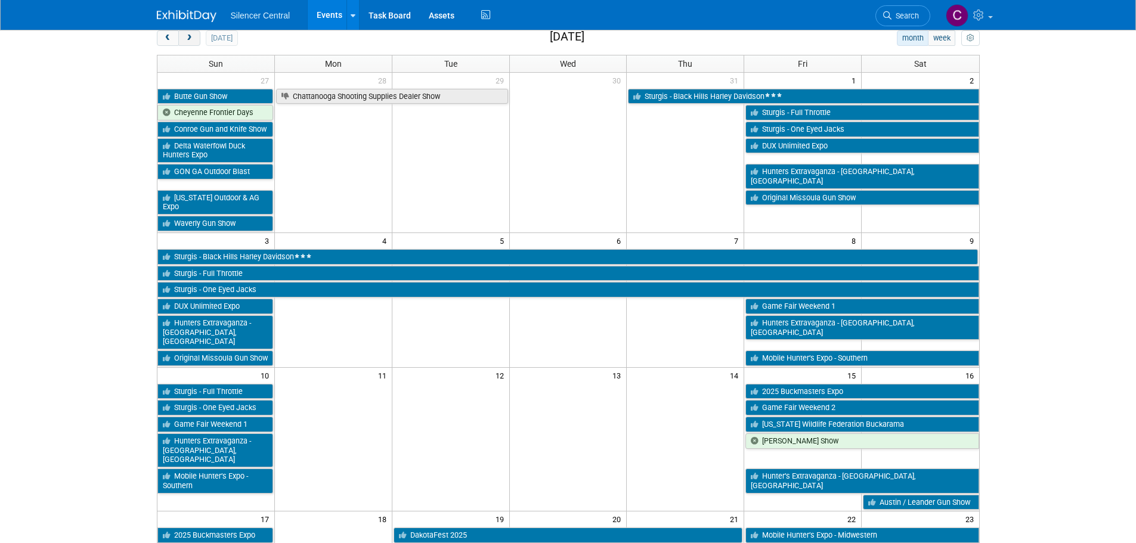
click at [191, 41] on span "next" at bounding box center [189, 39] width 9 height 8
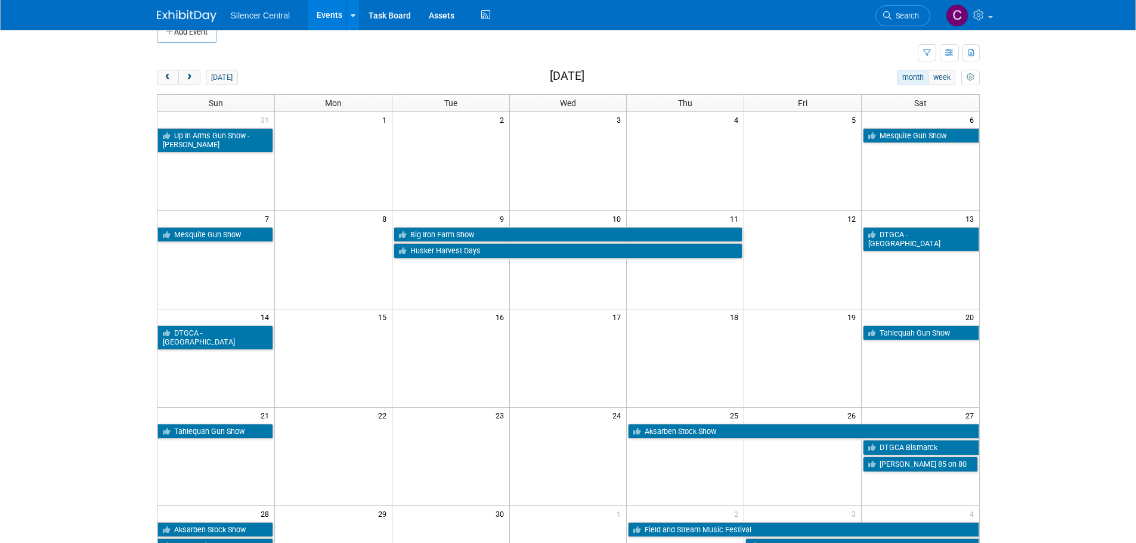
scroll to position [0, 0]
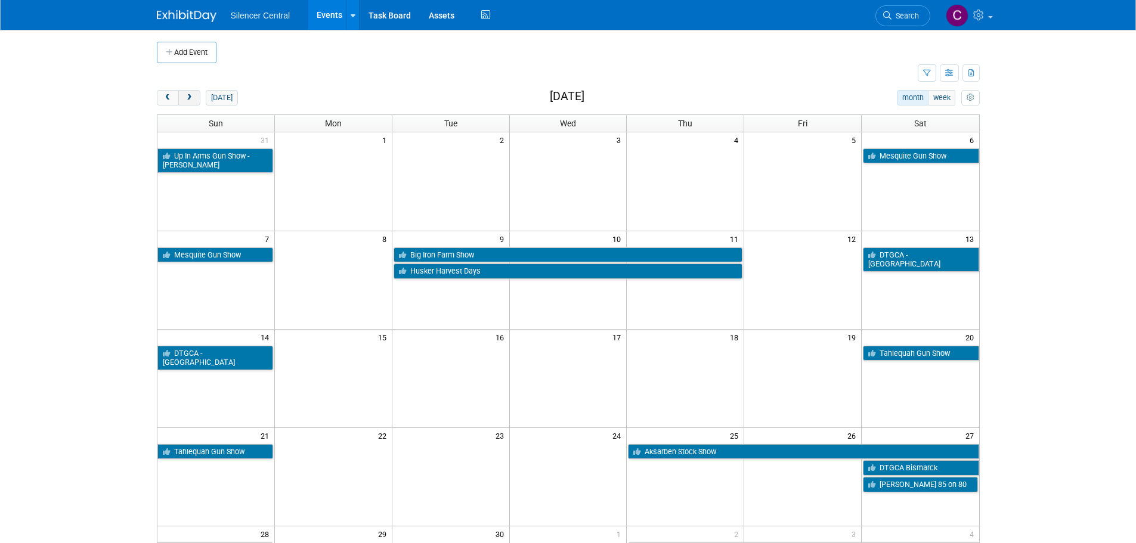
click at [191, 93] on button "next" at bounding box center [189, 97] width 22 height 15
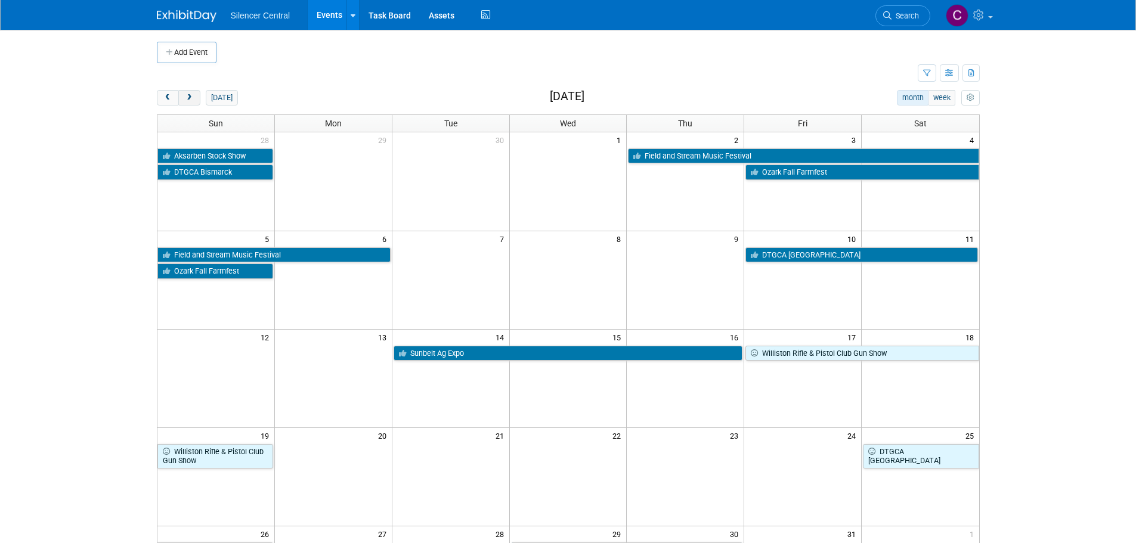
click at [191, 93] on button "next" at bounding box center [189, 97] width 22 height 15
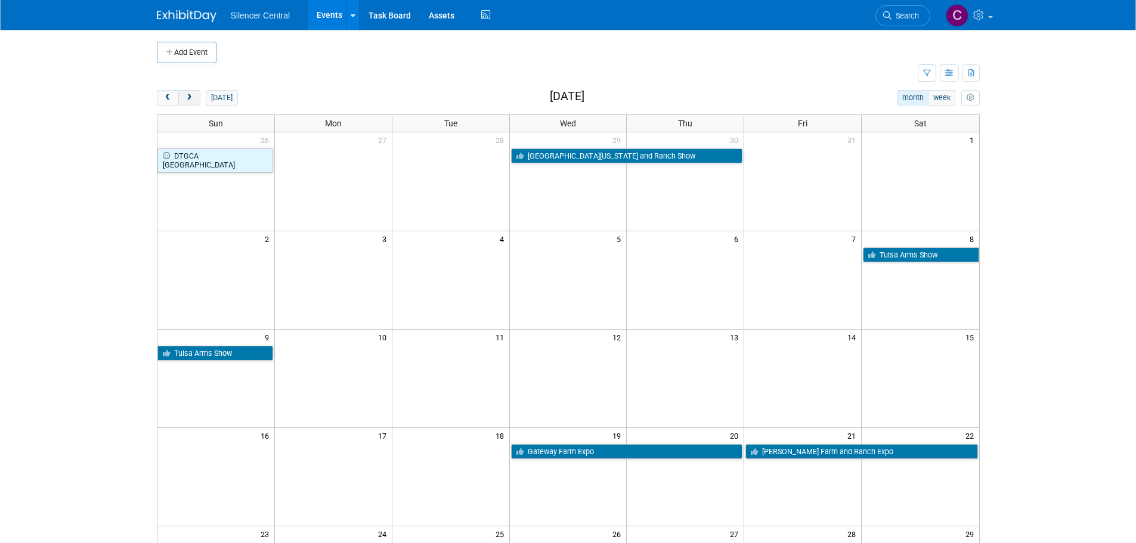
click at [191, 93] on button "next" at bounding box center [189, 97] width 22 height 15
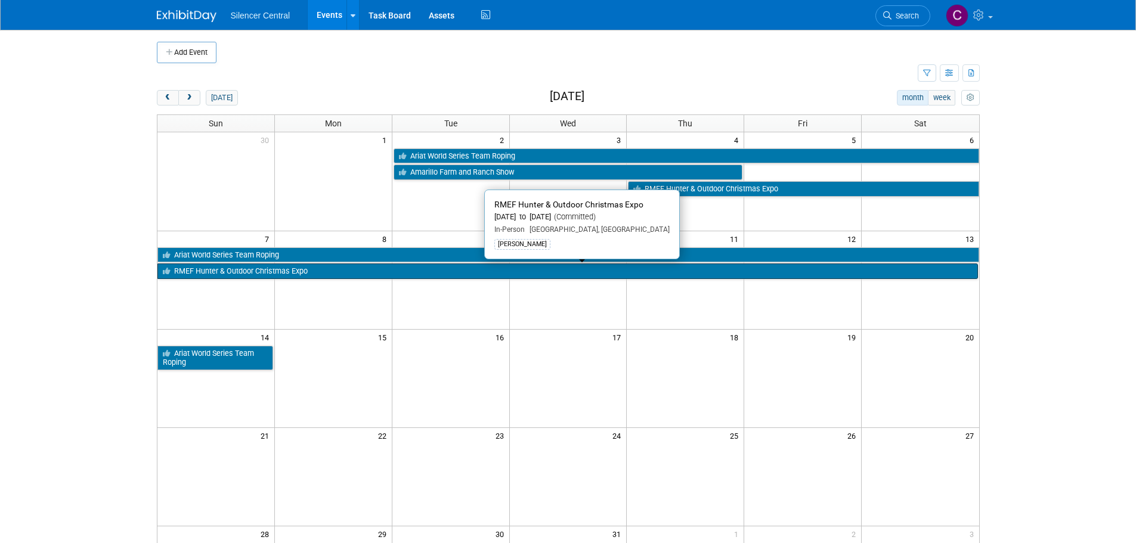
click at [398, 269] on link "RMEF Hunter & Outdoor Christmas Expo" at bounding box center [567, 270] width 820 height 15
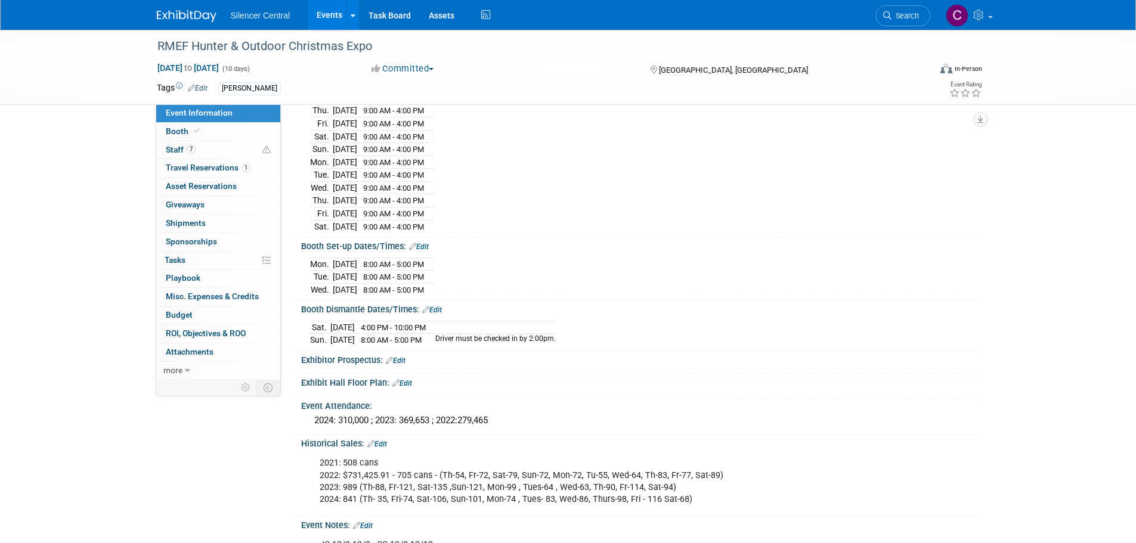
scroll to position [238, 0]
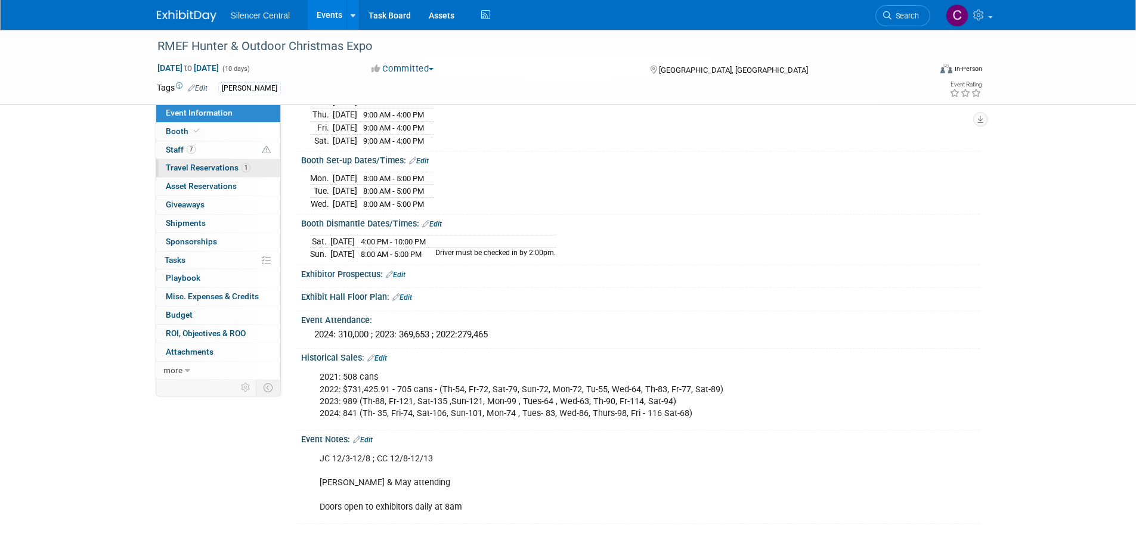
click at [184, 169] on span "Travel Reservations 1" at bounding box center [208, 168] width 85 height 10
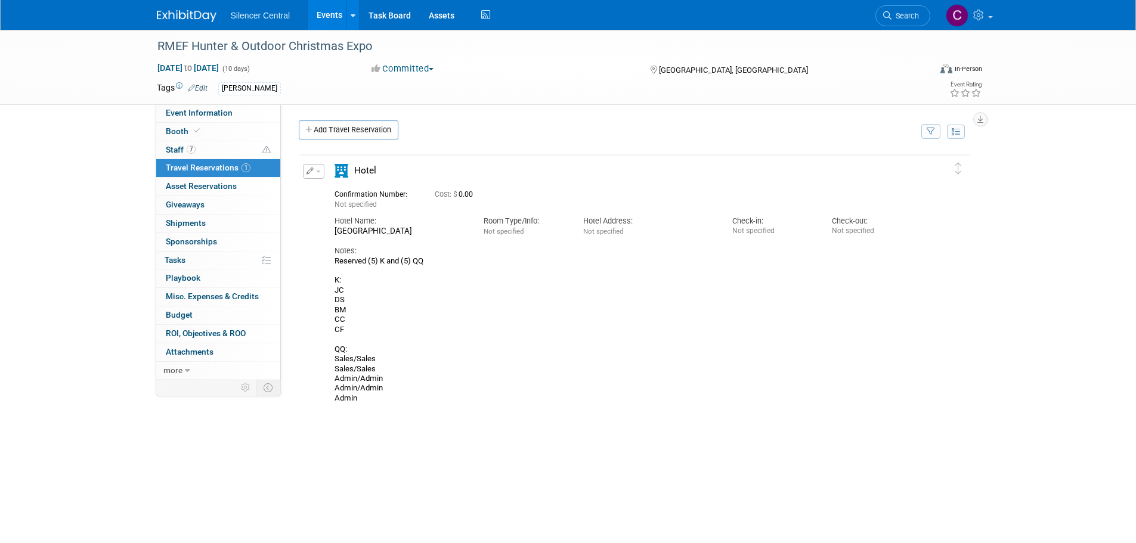
drag, startPoint x: 181, startPoint y: 11, endPoint x: 218, endPoint y: 9, distance: 37.0
click at [182, 11] on img at bounding box center [187, 16] width 60 height 12
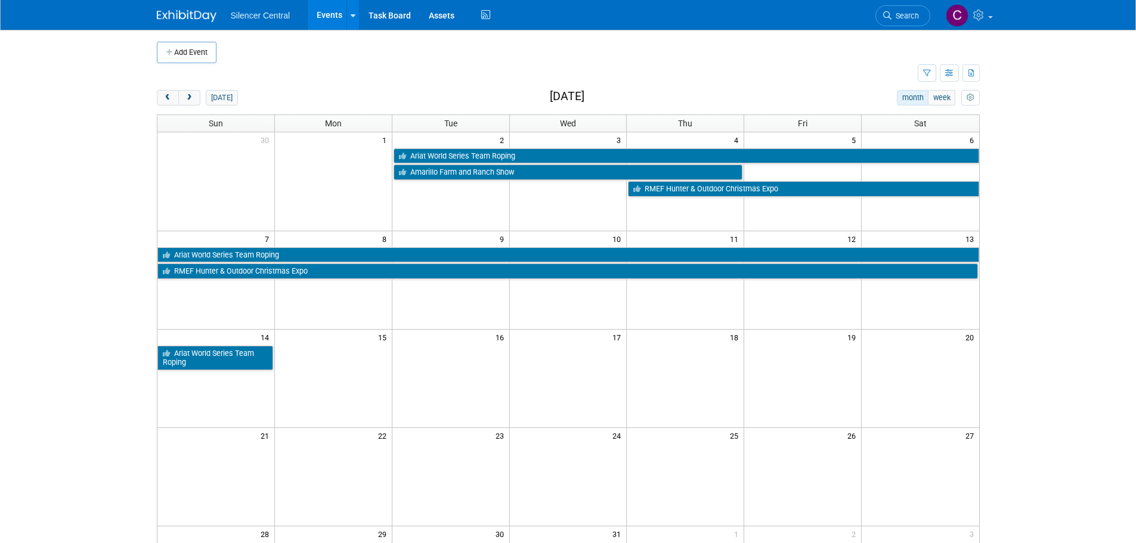
drag, startPoint x: 162, startPoint y: 101, endPoint x: 221, endPoint y: 107, distance: 58.8
click at [163, 101] on button "prev" at bounding box center [168, 97] width 22 height 15
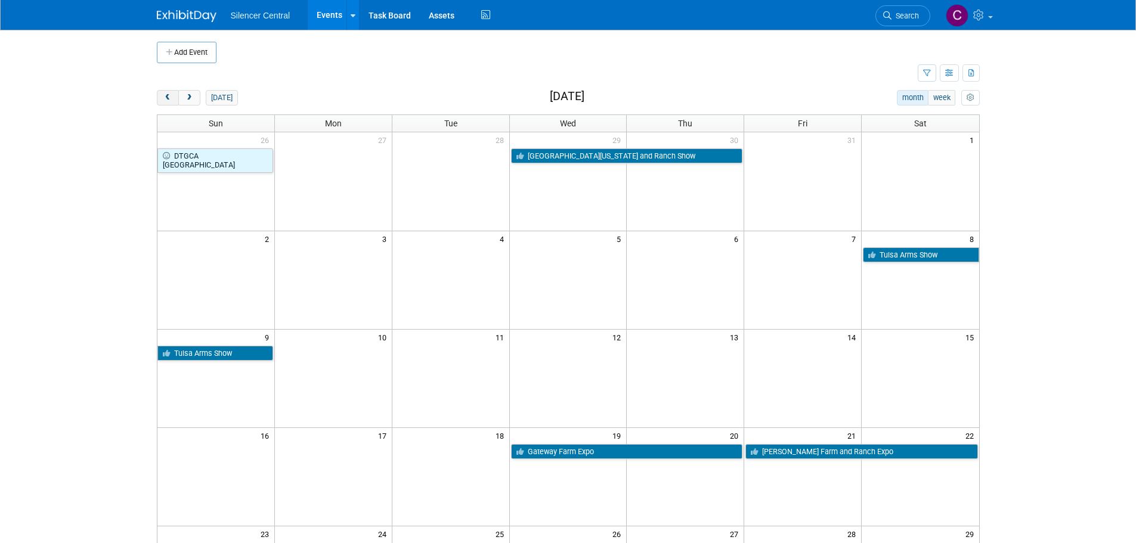
click at [163, 97] on span "prev" at bounding box center [167, 98] width 9 height 8
